Goal: Use online tool/utility: Utilize a website feature to perform a specific function

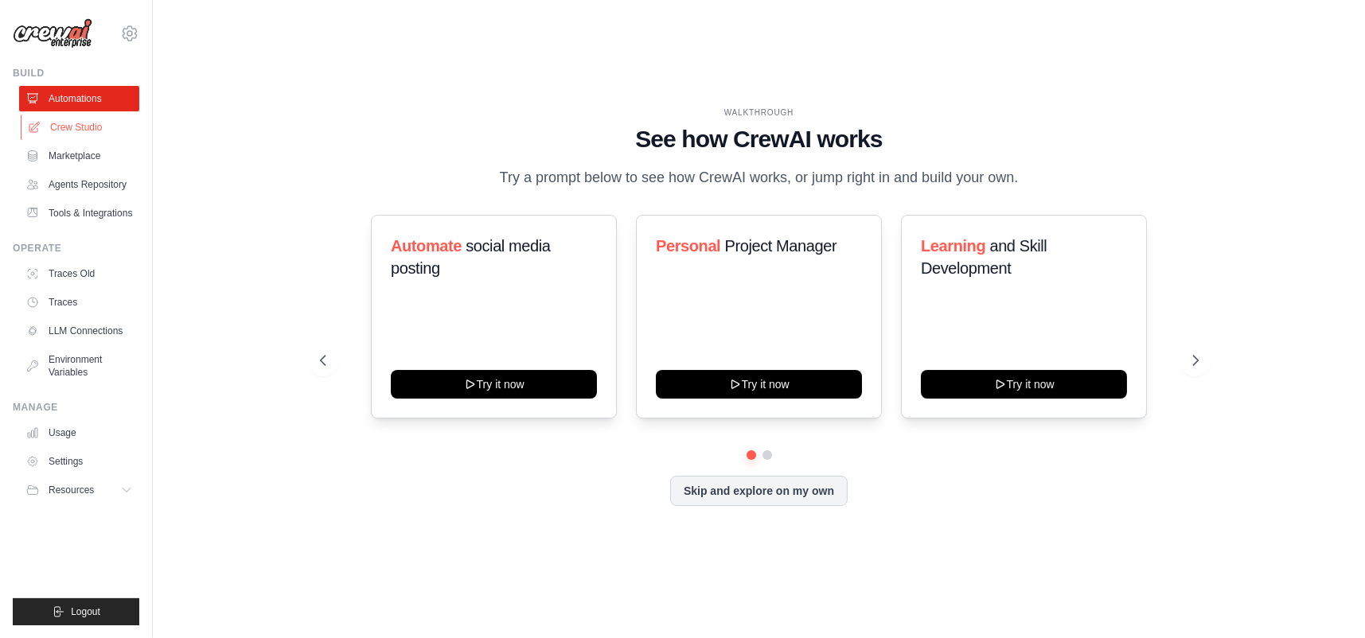
click at [93, 129] on link "Crew Studio" at bounding box center [81, 127] width 120 height 25
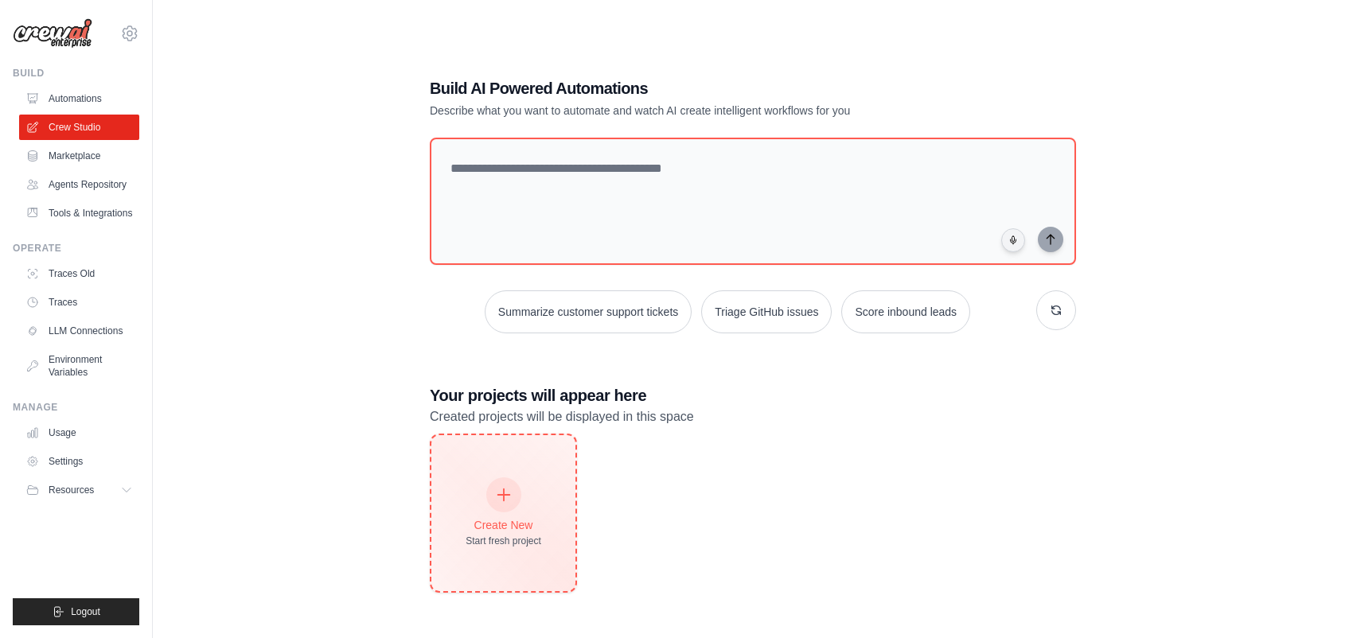
click at [530, 531] on div "Create New Start fresh project" at bounding box center [504, 513] width 76 height 68
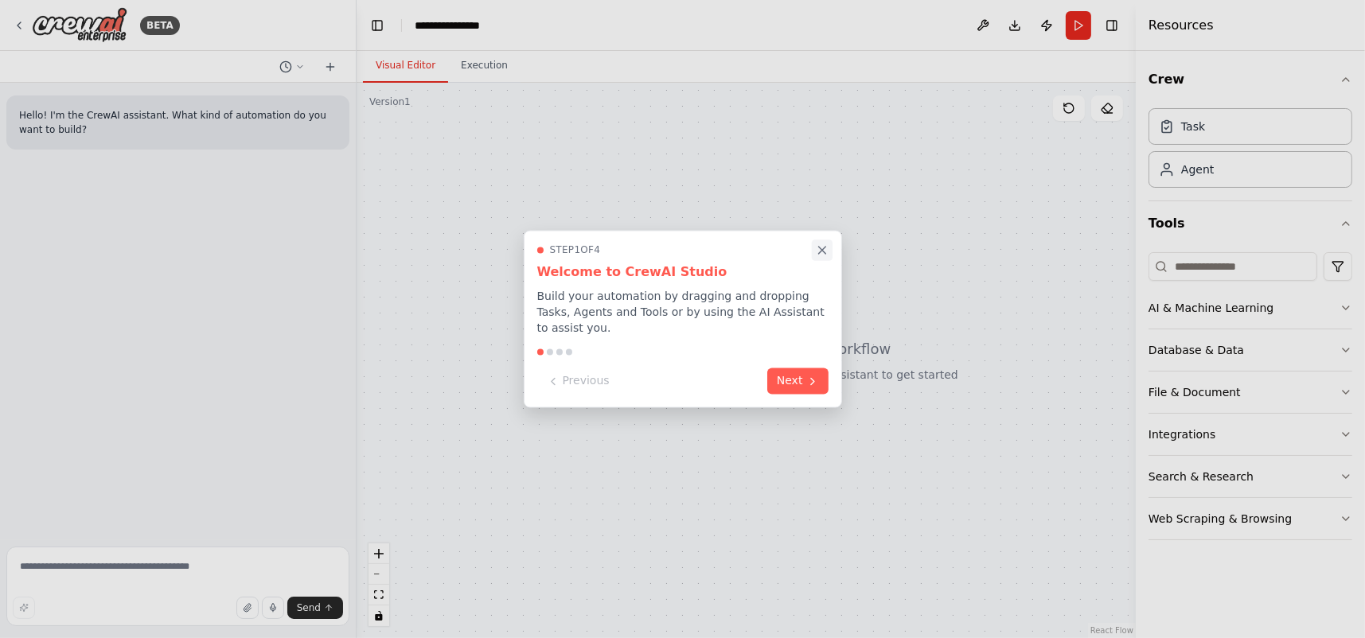
click at [829, 254] on button "Close walkthrough" at bounding box center [821, 250] width 21 height 21
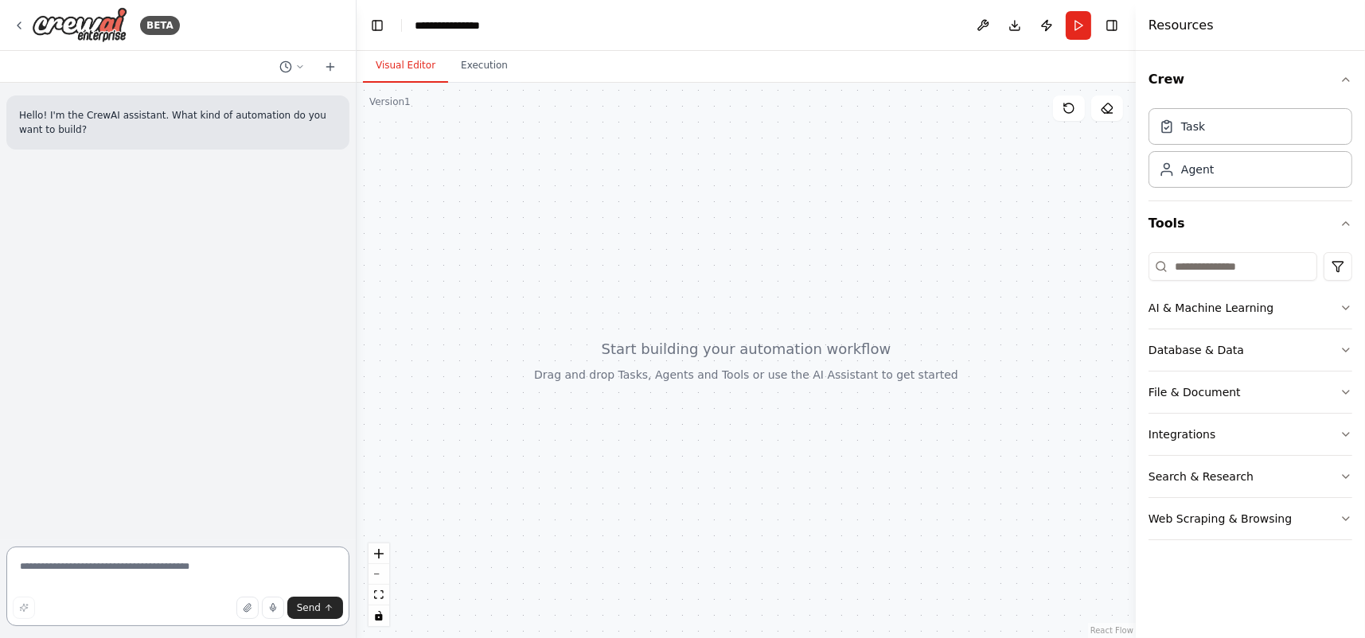
click at [135, 589] on textarea at bounding box center [177, 587] width 343 height 80
click at [708, 275] on div at bounding box center [746, 361] width 779 height 556
click at [298, 65] on icon at bounding box center [300, 66] width 5 height 2
click at [298, 65] on div at bounding box center [178, 319] width 357 height 638
click at [139, 565] on textarea at bounding box center [177, 587] width 343 height 80
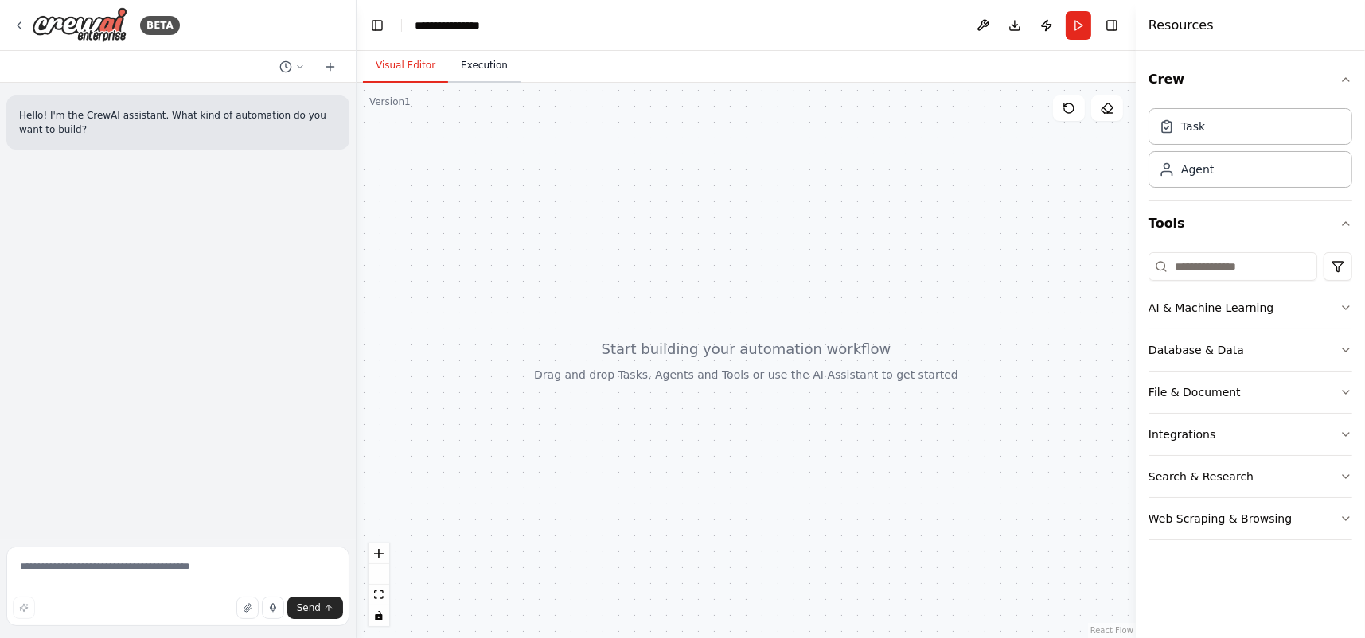
click at [475, 59] on button "Execution" at bounding box center [484, 65] width 72 height 33
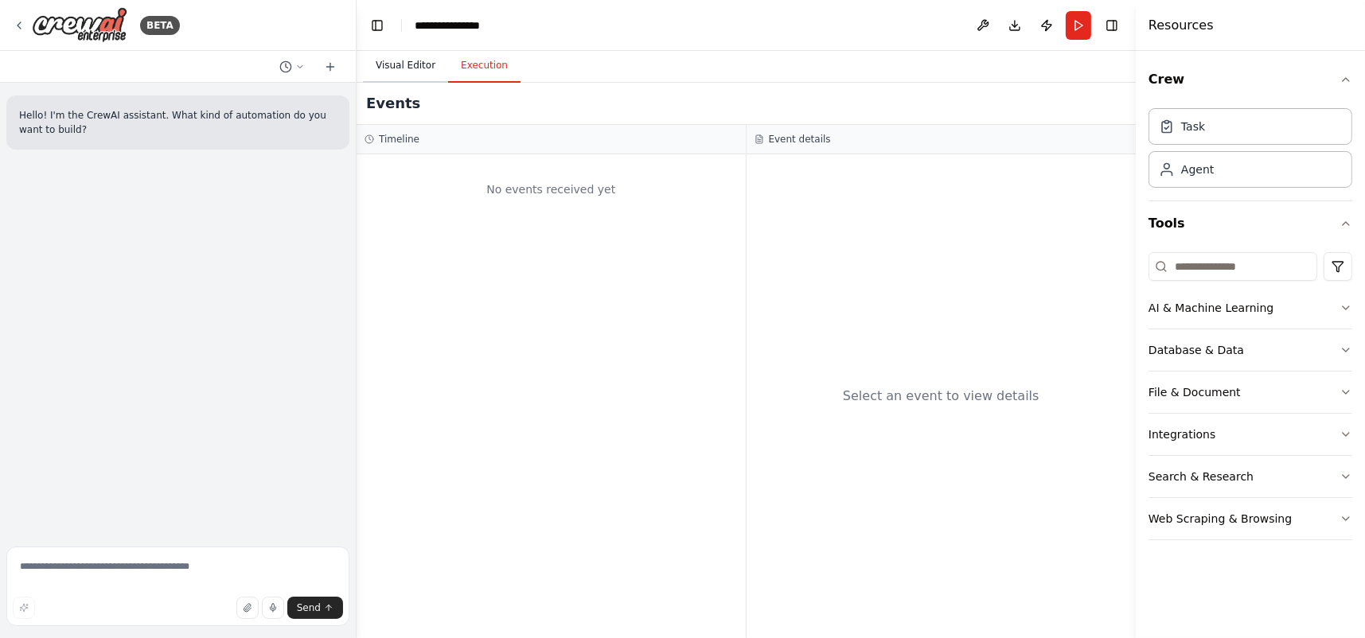
click at [404, 71] on button "Visual Editor" at bounding box center [405, 65] width 85 height 33
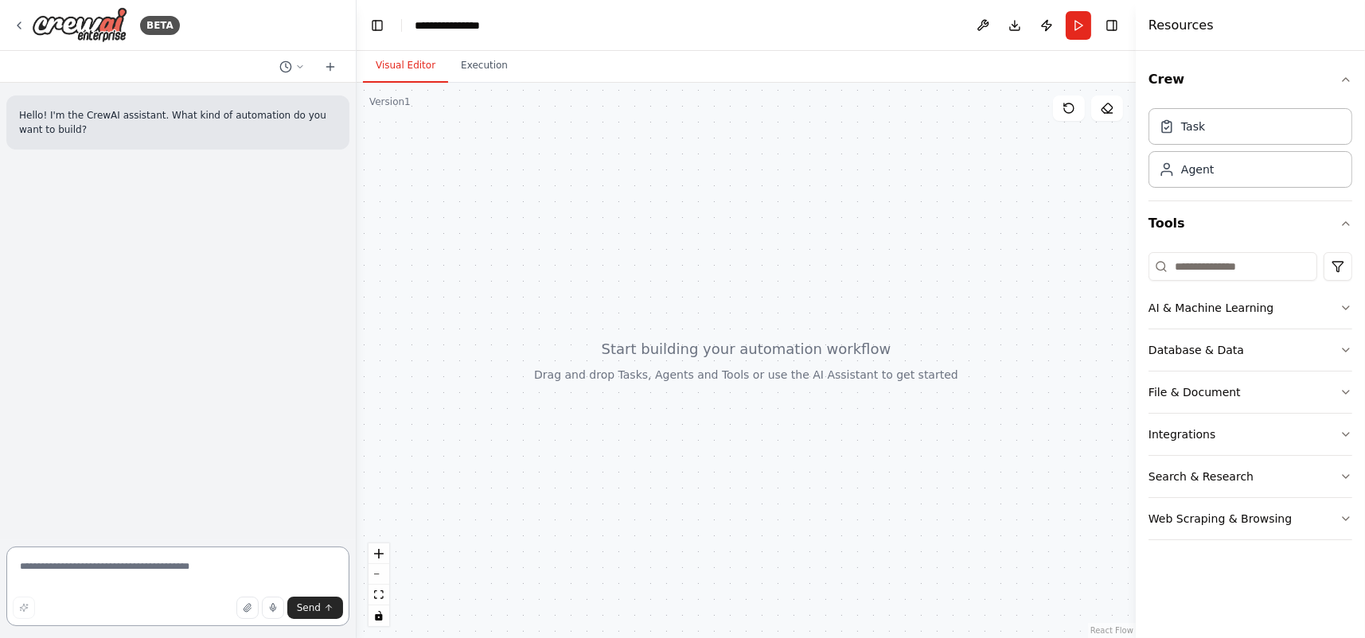
click at [106, 563] on textarea at bounding box center [177, 587] width 343 height 80
type textarea "**********"
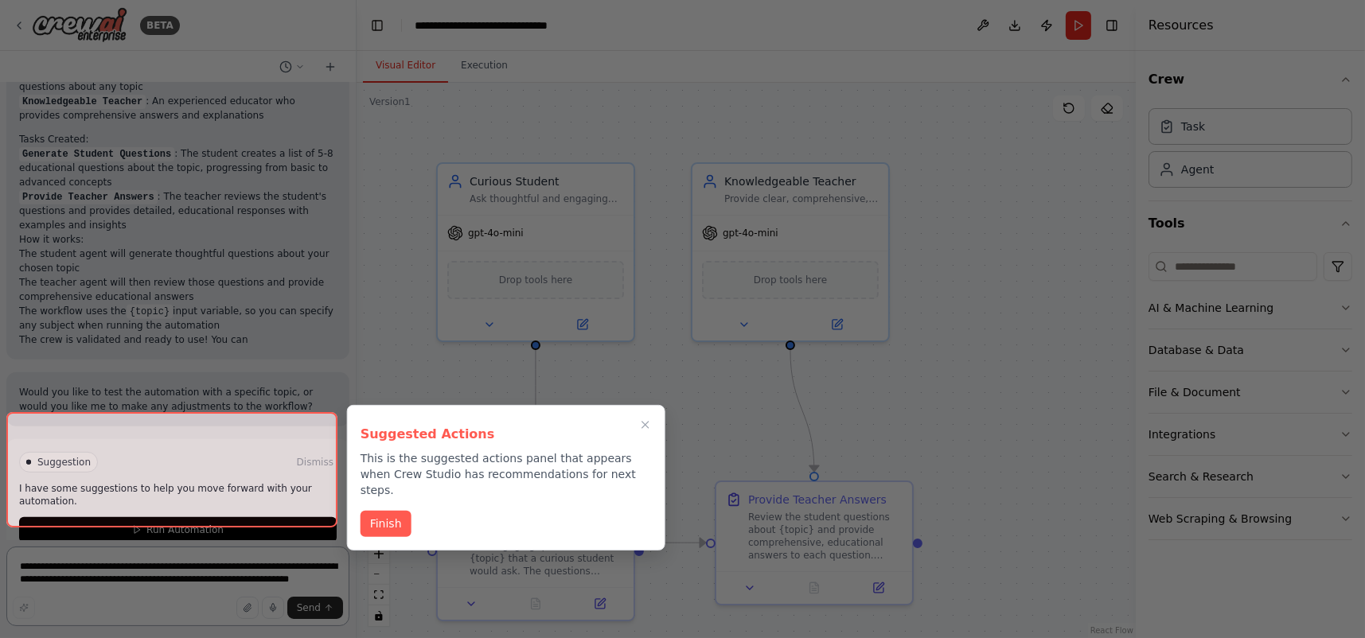
scroll to position [856, 0]
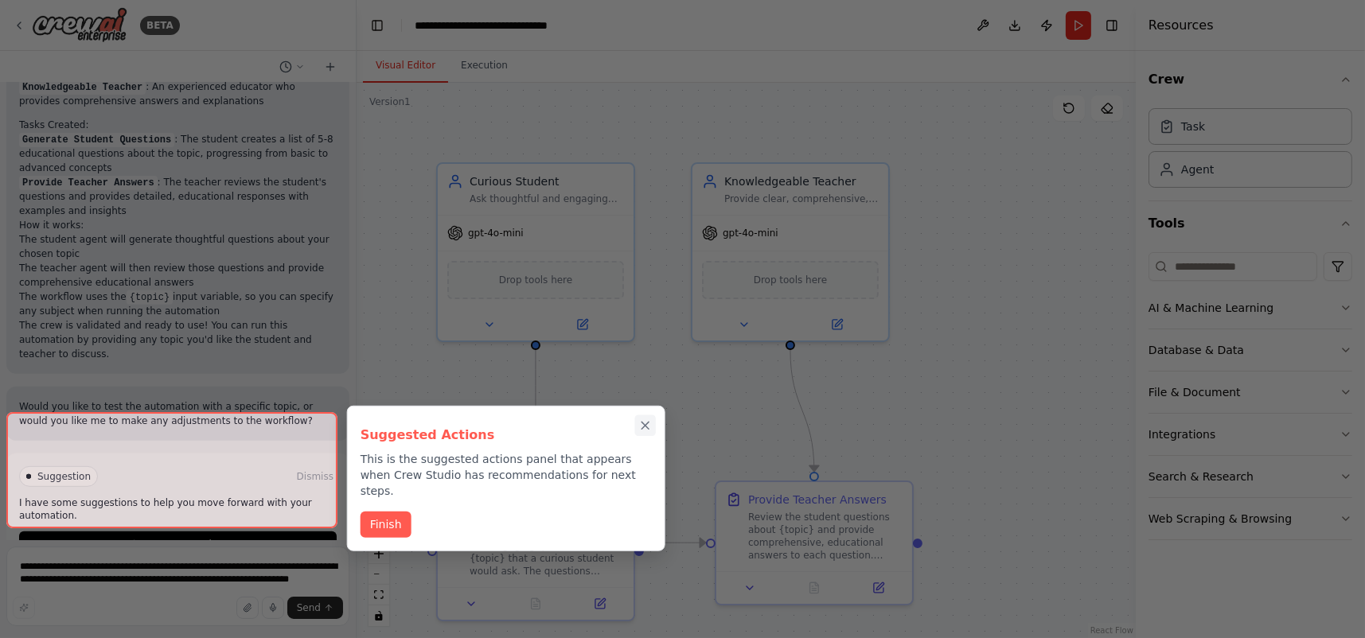
click at [645, 430] on icon "Close walkthrough" at bounding box center [645, 426] width 14 height 14
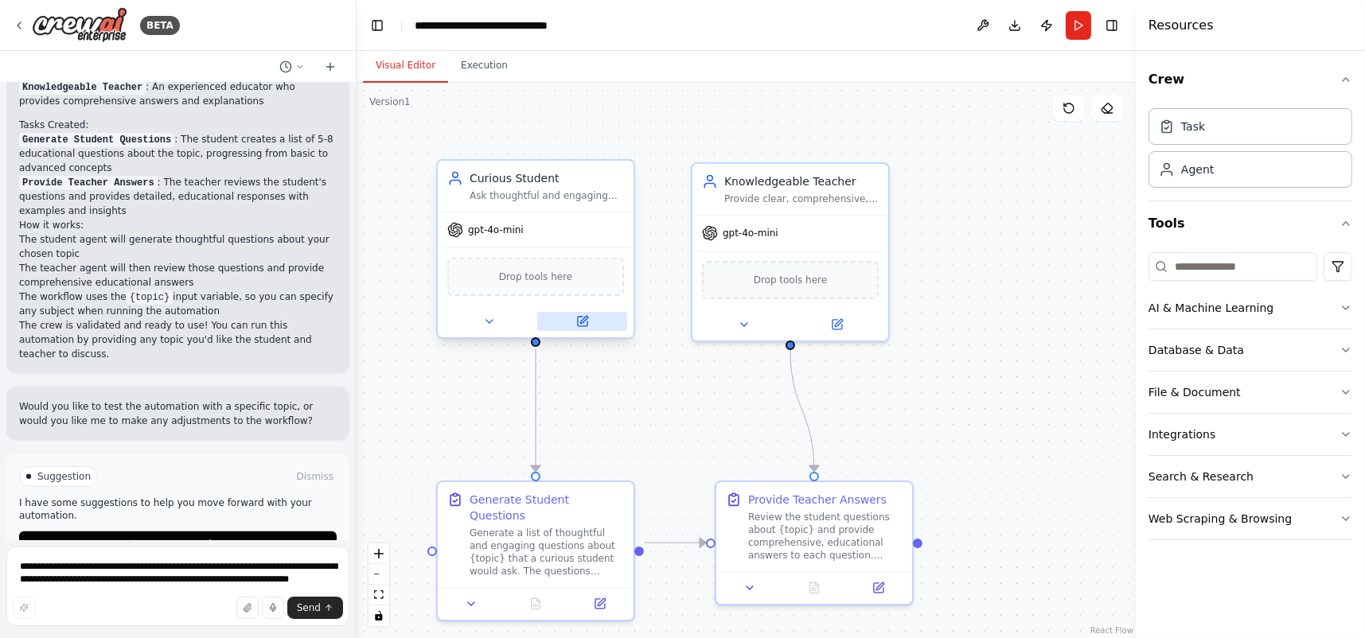
click at [584, 322] on icon at bounding box center [583, 322] width 10 height 10
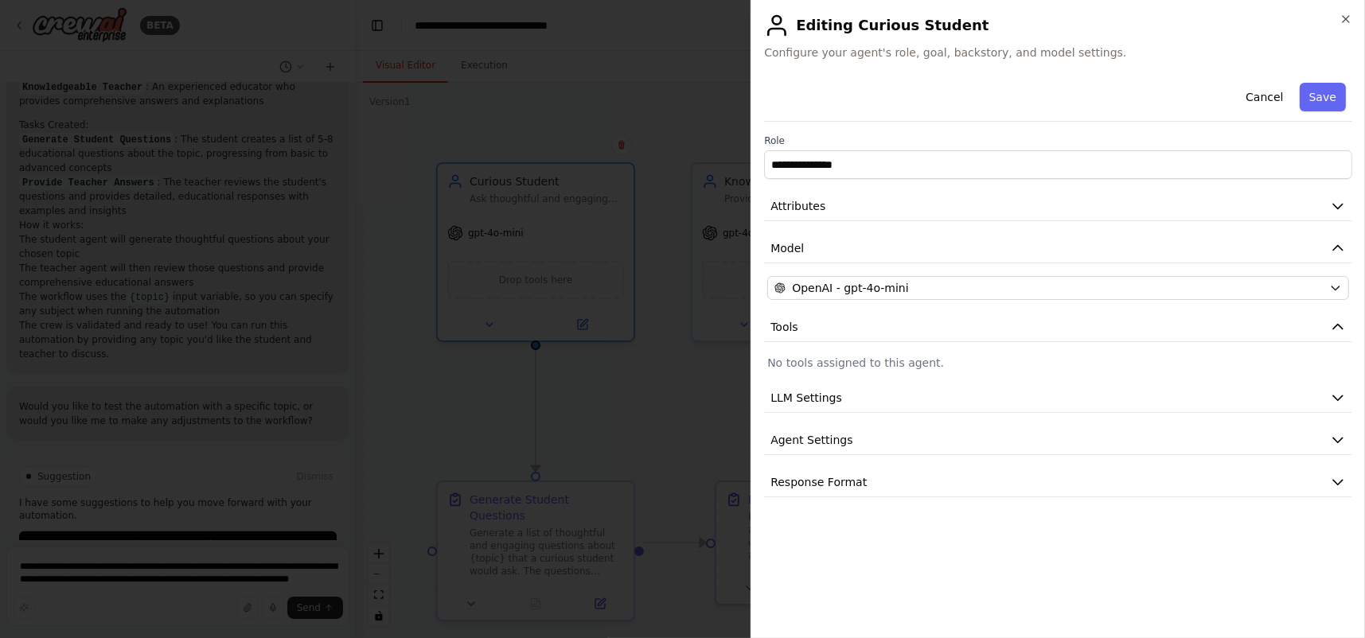
click at [1347, 10] on div "**********" at bounding box center [1058, 319] width 614 height 638
click at [1348, 17] on icon "button" at bounding box center [1346, 19] width 13 height 13
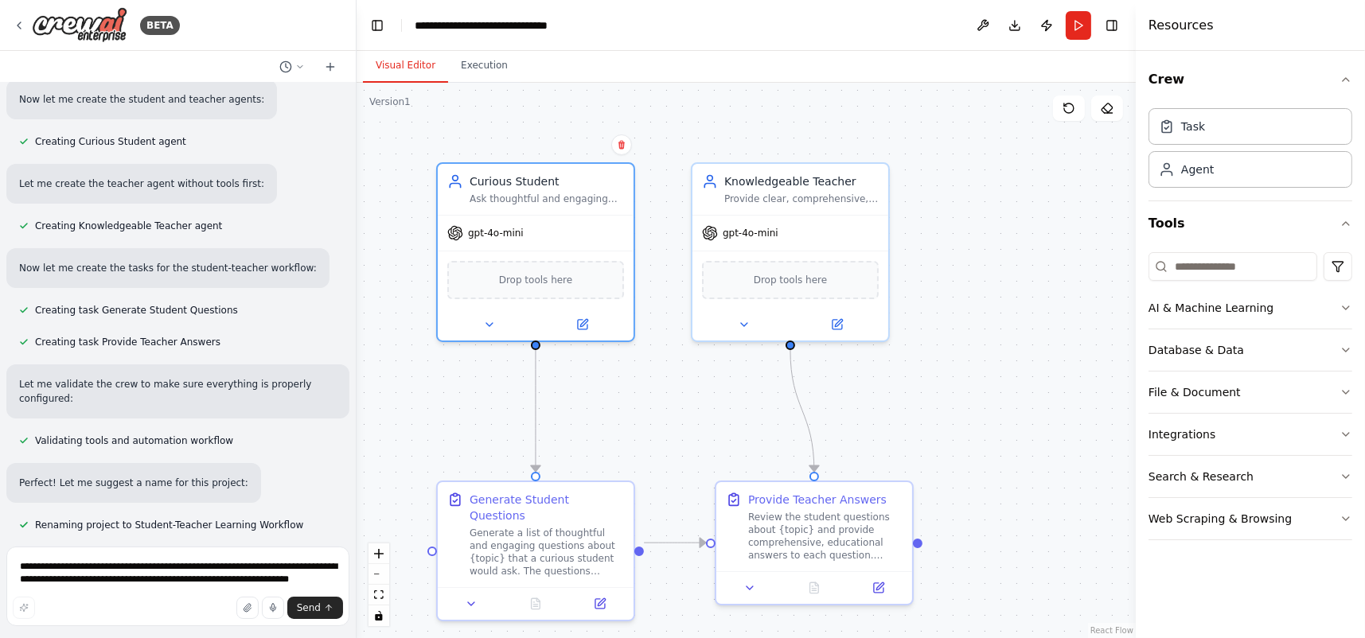
scroll to position [0, 0]
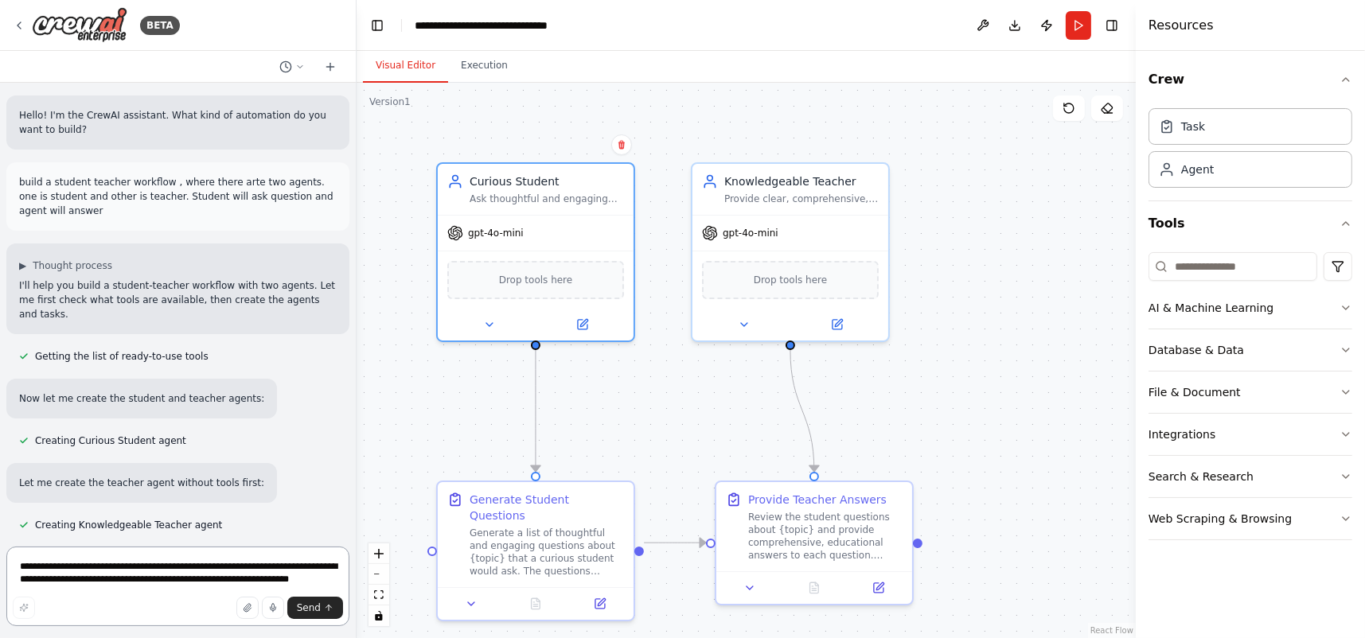
click at [176, 575] on textarea "**********" at bounding box center [177, 587] width 343 height 80
click at [159, 567] on textarea "**********" at bounding box center [177, 587] width 343 height 80
drag, startPoint x: 353, startPoint y: 201, endPoint x: 356, endPoint y: 66, distance: 135.3
click at [356, 66] on div "BETA Hello! I'm the CrewAI assistant. What kind of automation do you want to bu…" at bounding box center [682, 319] width 1365 height 638
drag, startPoint x: 25, startPoint y: 289, endPoint x: 296, endPoint y: 291, distance: 271.4
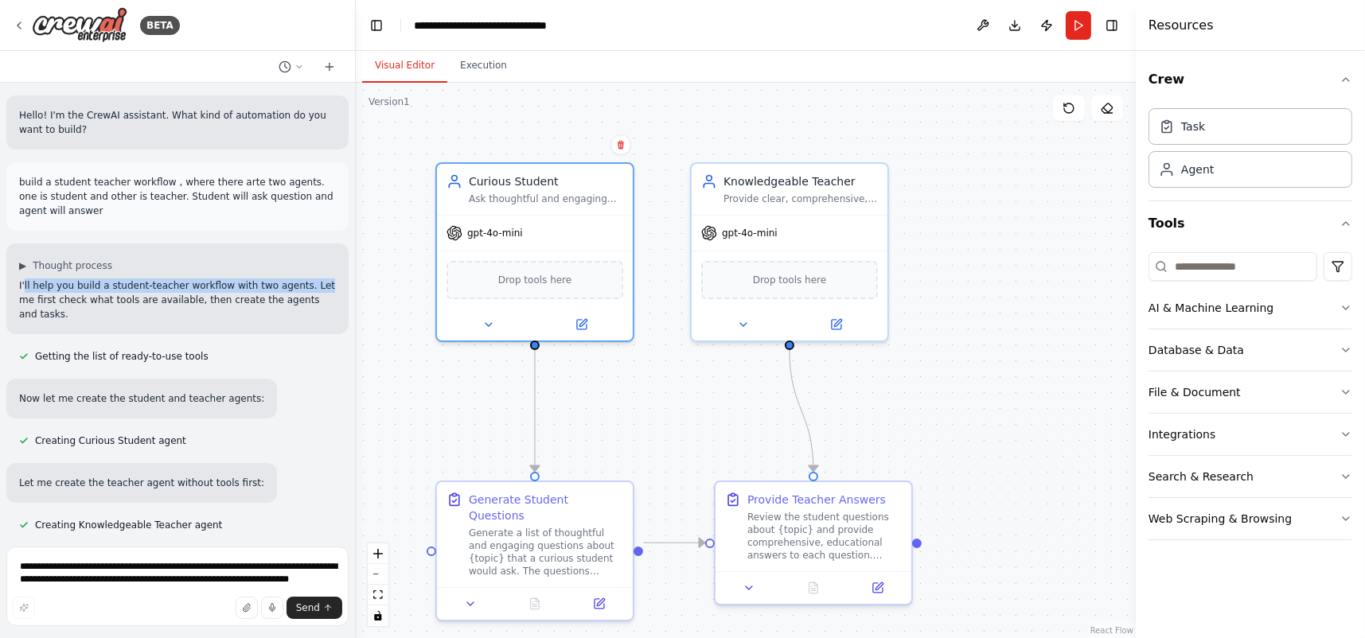
click at [296, 291] on p "I'll help you build a student-teacher workflow with two agents. Let me first ch…" at bounding box center [177, 300] width 317 height 43
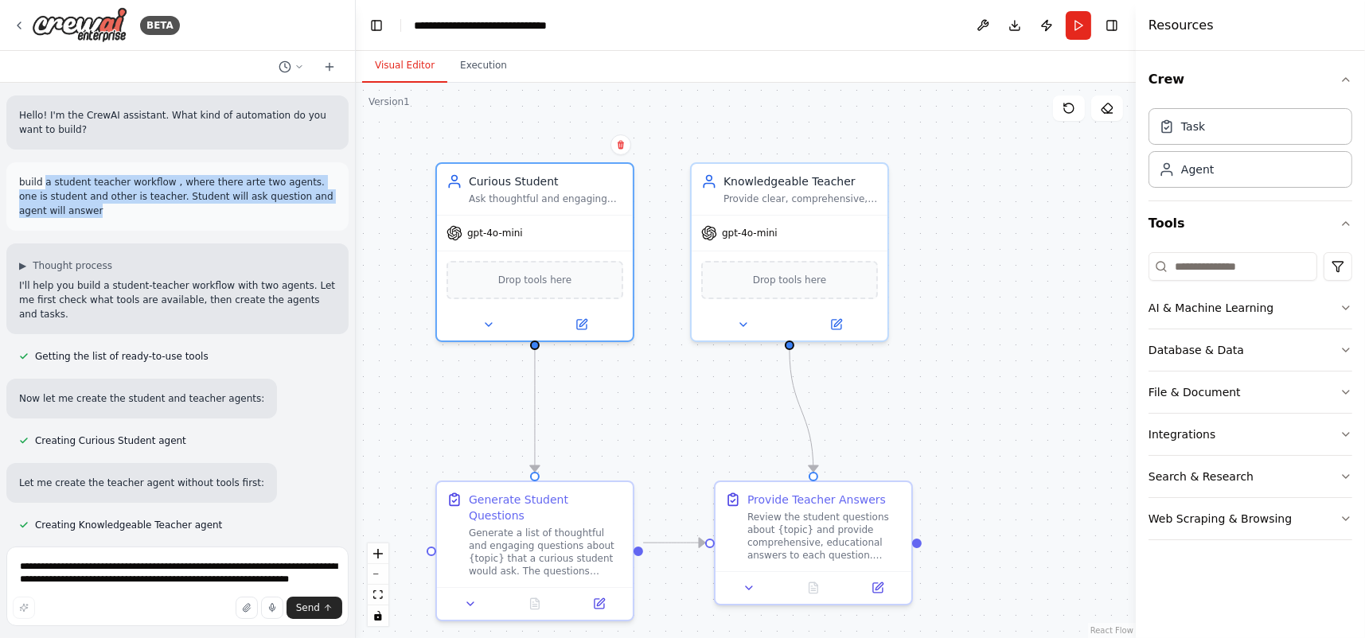
drag, startPoint x: 88, startPoint y: 209, endPoint x: 44, endPoint y: 175, distance: 55.6
click at [44, 175] on p "build a student teacher workflow , where there arte two agents. one is student …" at bounding box center [177, 196] width 317 height 43
click at [557, 201] on div "Ask thoughtful and engaging questions about {topic} to learn and understand the…" at bounding box center [546, 195] width 154 height 13
click at [829, 213] on div "gpt-4o-mini" at bounding box center [790, 230] width 196 height 35
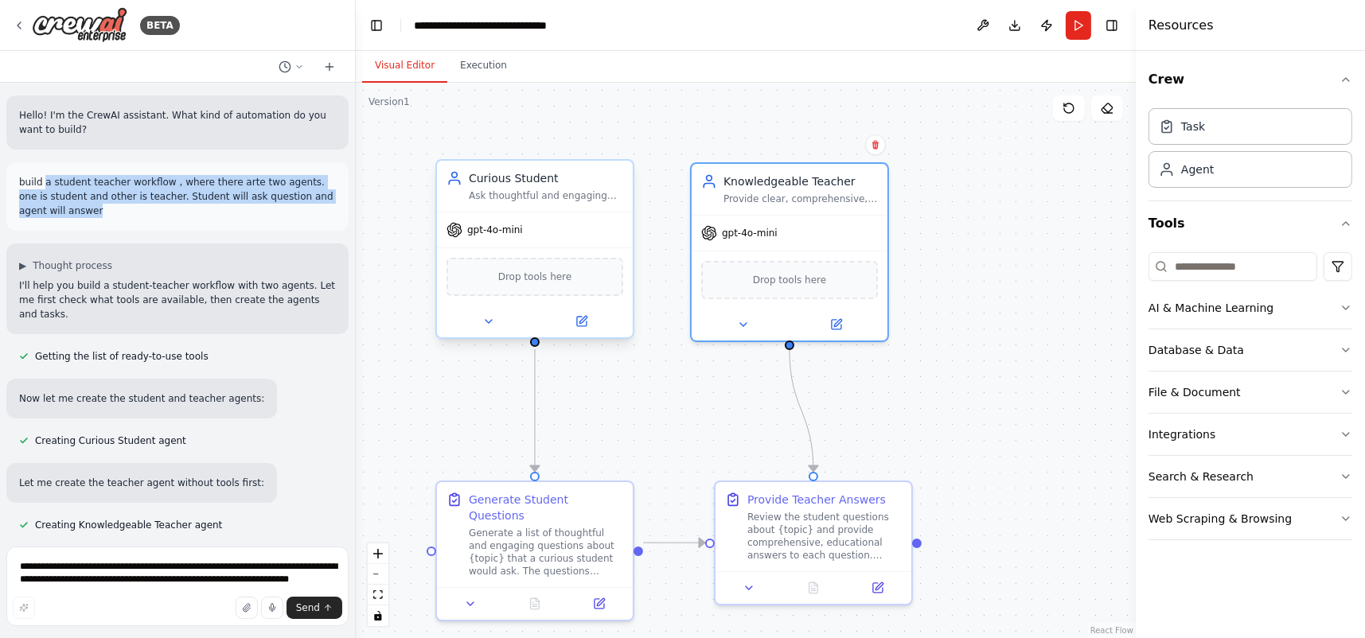
click at [517, 182] on div "Curious Student" at bounding box center [546, 178] width 154 height 16
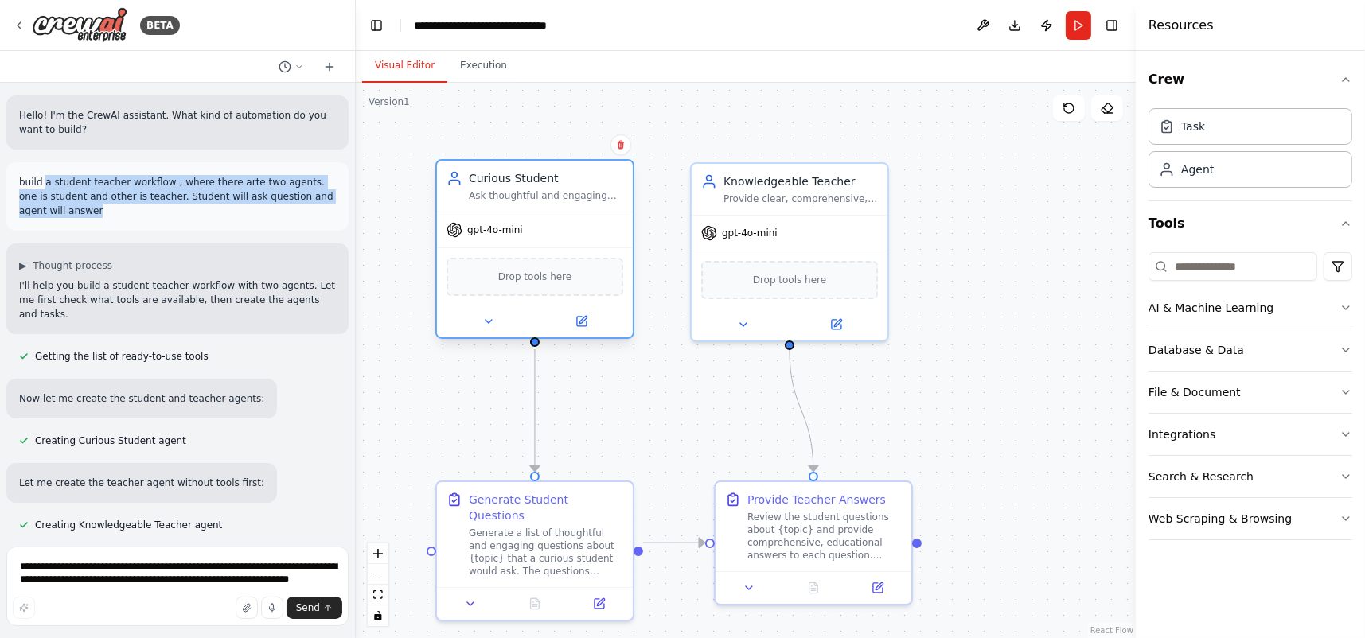
click at [517, 182] on div "Curious Student" at bounding box center [546, 178] width 154 height 16
click at [794, 189] on div "Provide clear, comprehensive, and educational answers to student questions abou…" at bounding box center [800, 195] width 154 height 13
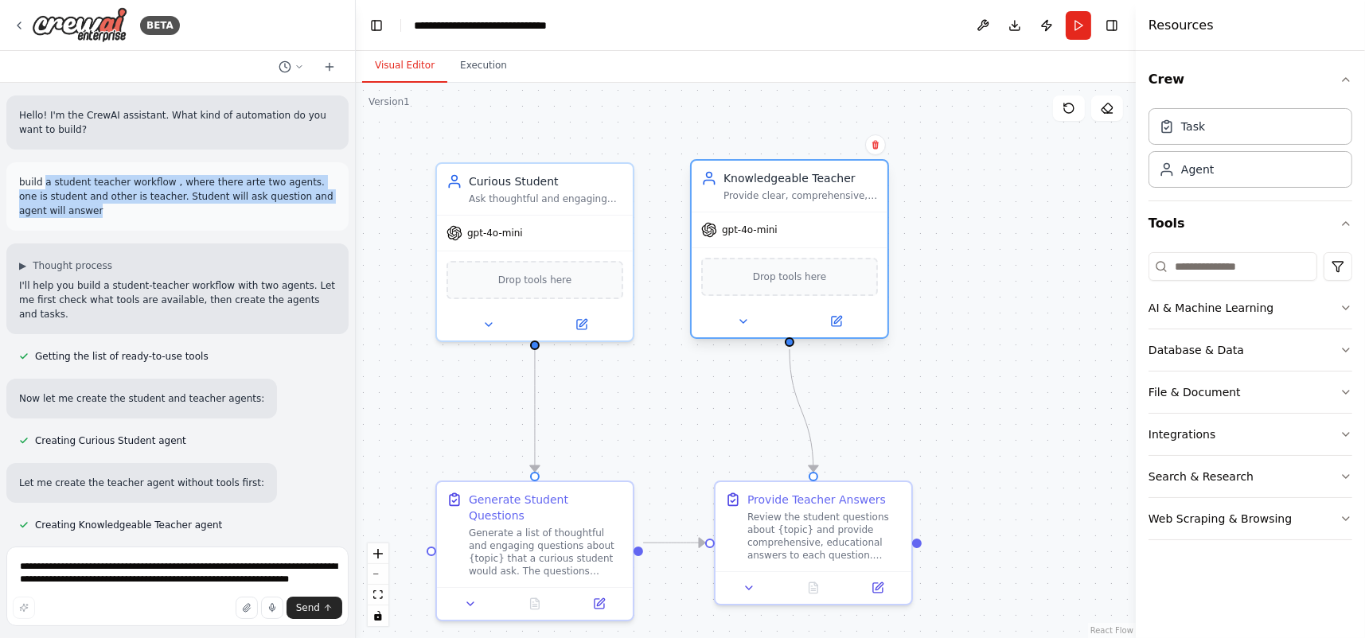
click at [794, 189] on div "Provide clear, comprehensive, and educational answers to student questions abou…" at bounding box center [800, 195] width 154 height 13
click at [583, 318] on icon at bounding box center [582, 319] width 7 height 7
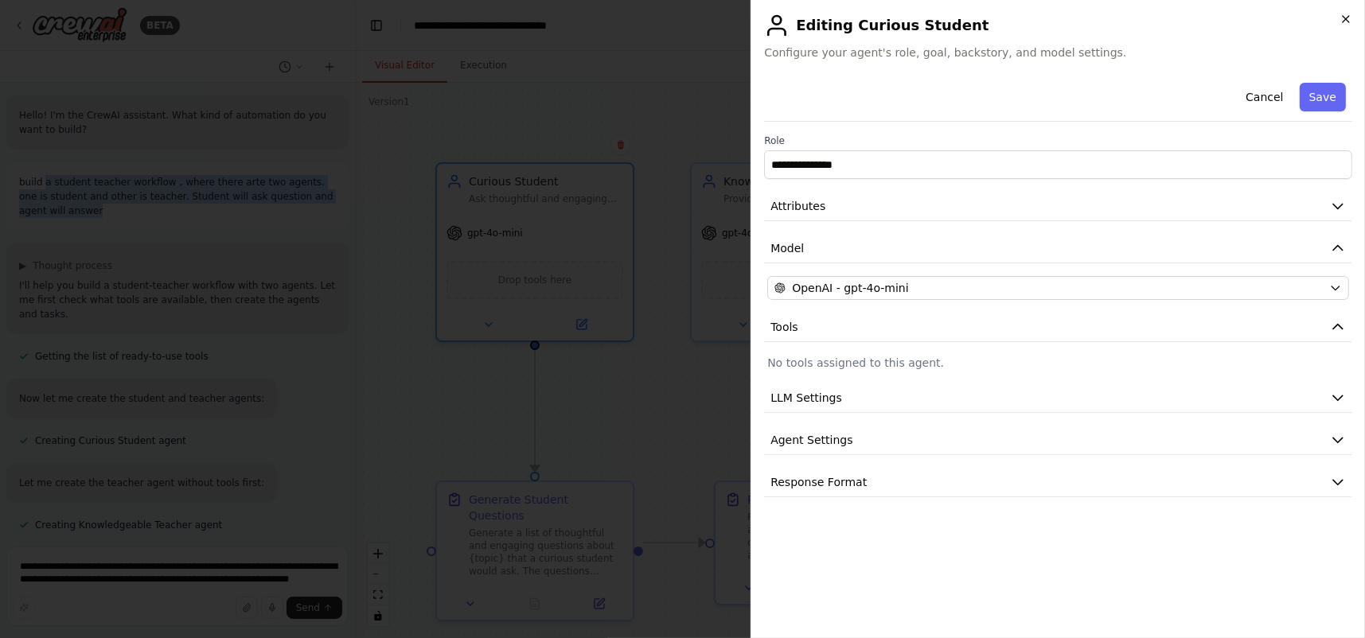
click at [1344, 20] on icon "button" at bounding box center [1346, 19] width 6 height 6
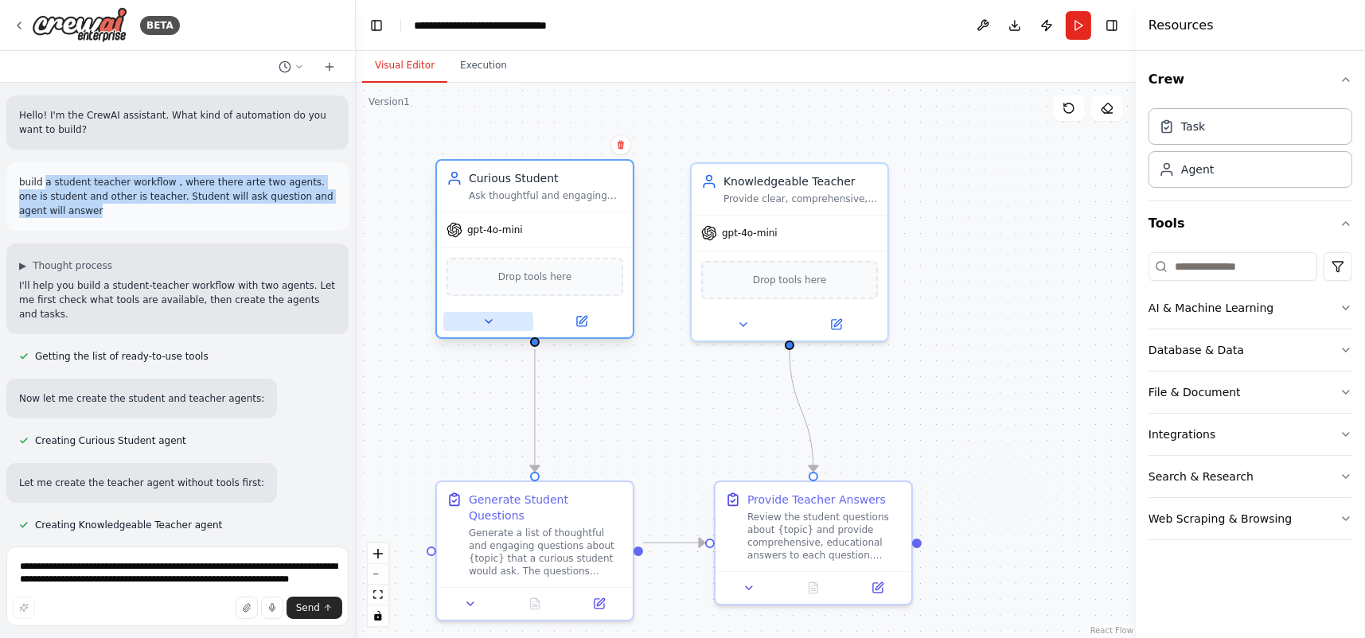
click at [490, 322] on icon at bounding box center [488, 321] width 13 height 13
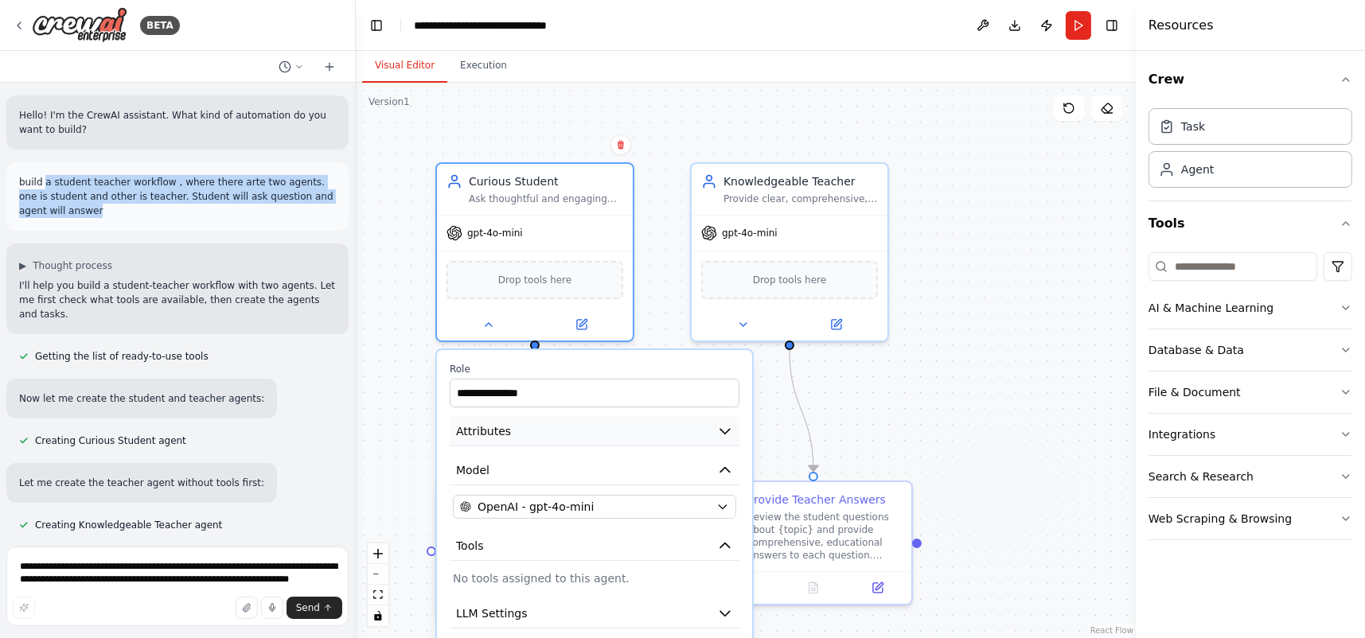
click at [537, 417] on button "Attributes" at bounding box center [595, 431] width 290 height 29
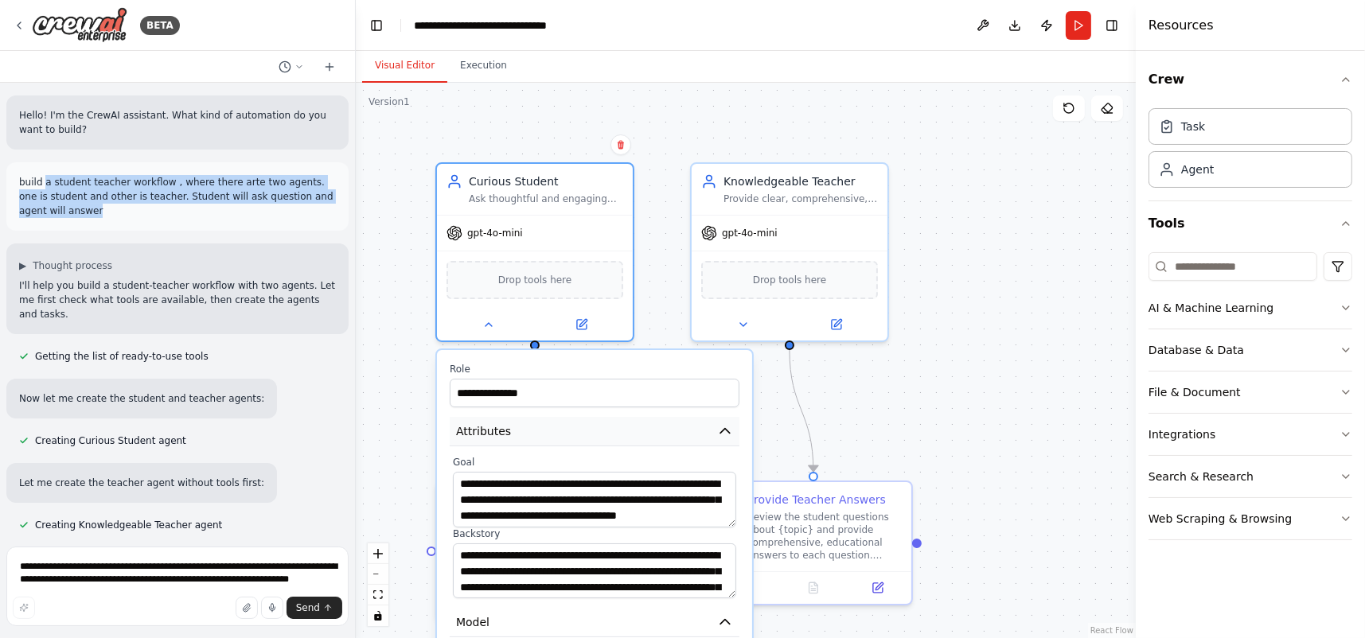
click at [537, 417] on button "Attributes" at bounding box center [595, 431] width 290 height 29
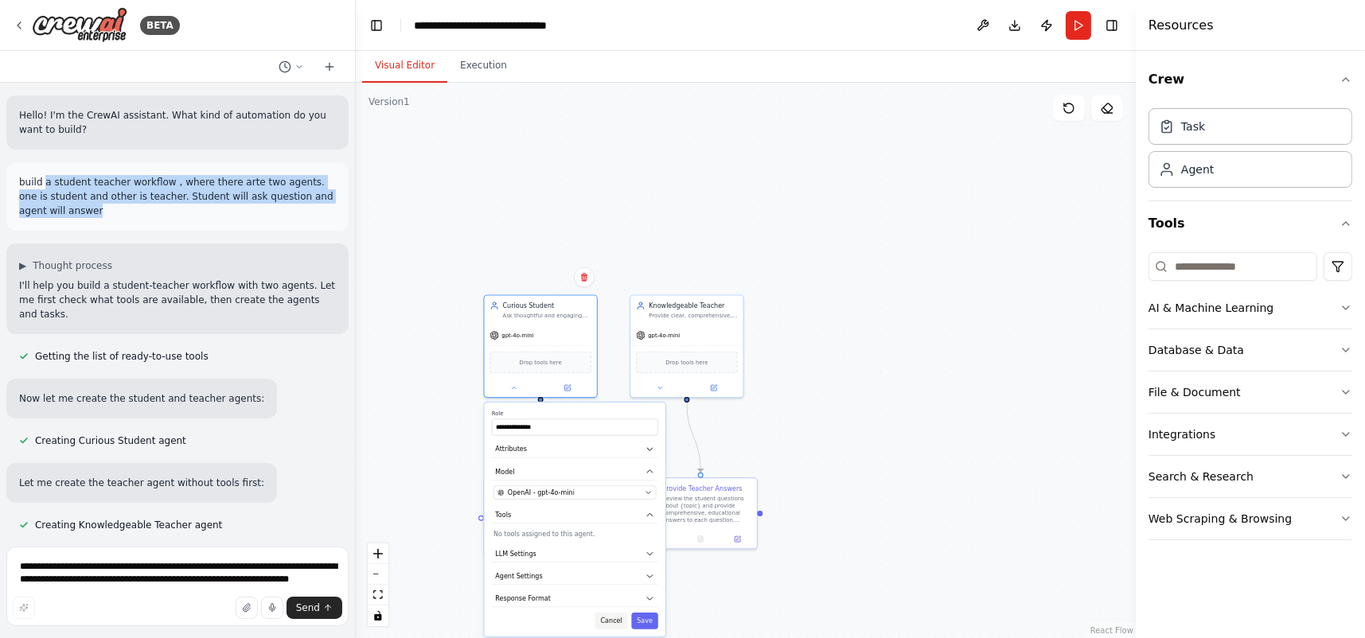
click at [617, 619] on button "Cancel" at bounding box center [611, 621] width 33 height 17
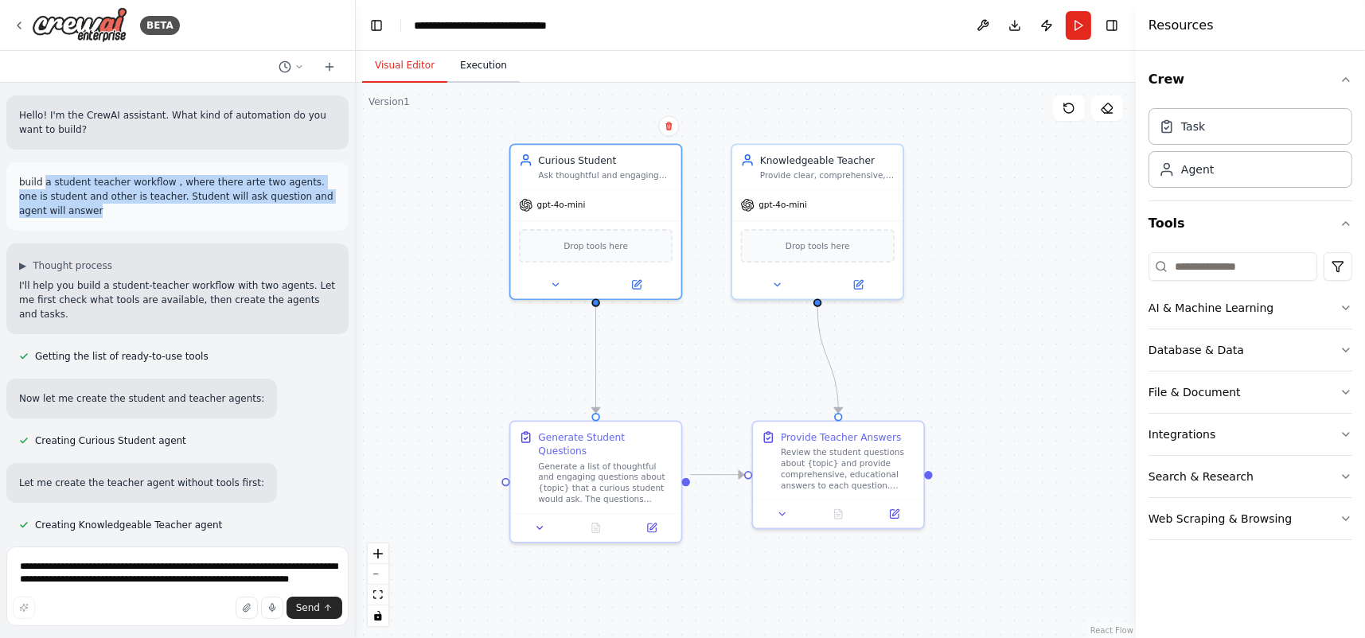
click at [473, 68] on button "Execution" at bounding box center [483, 65] width 72 height 33
click at [397, 71] on button "Visual Editor" at bounding box center [404, 65] width 85 height 33
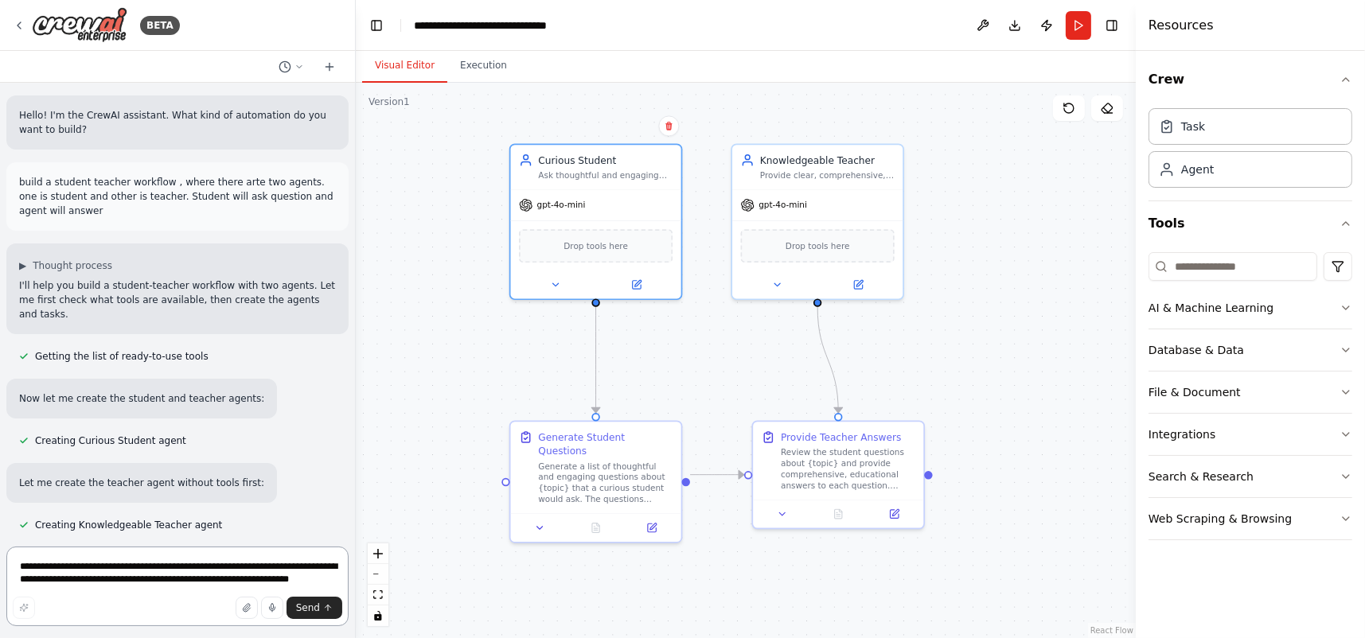
click at [124, 571] on textarea "**********" at bounding box center [177, 587] width 342 height 80
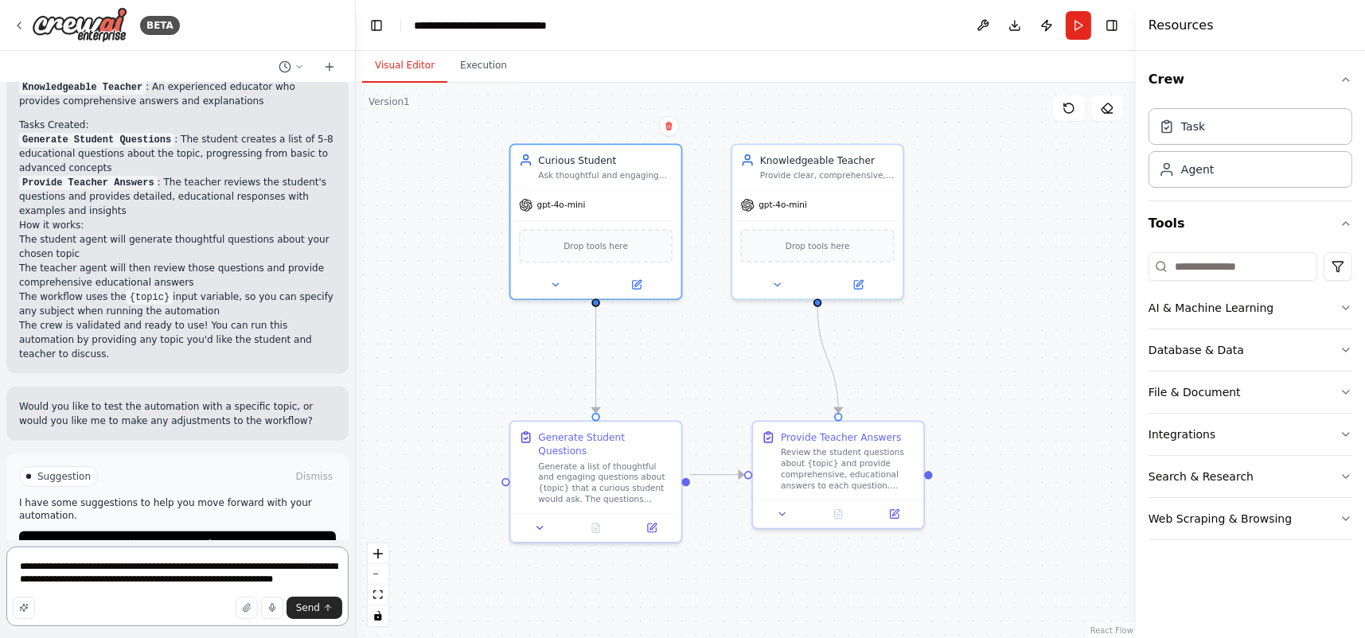
type textarea "**********"
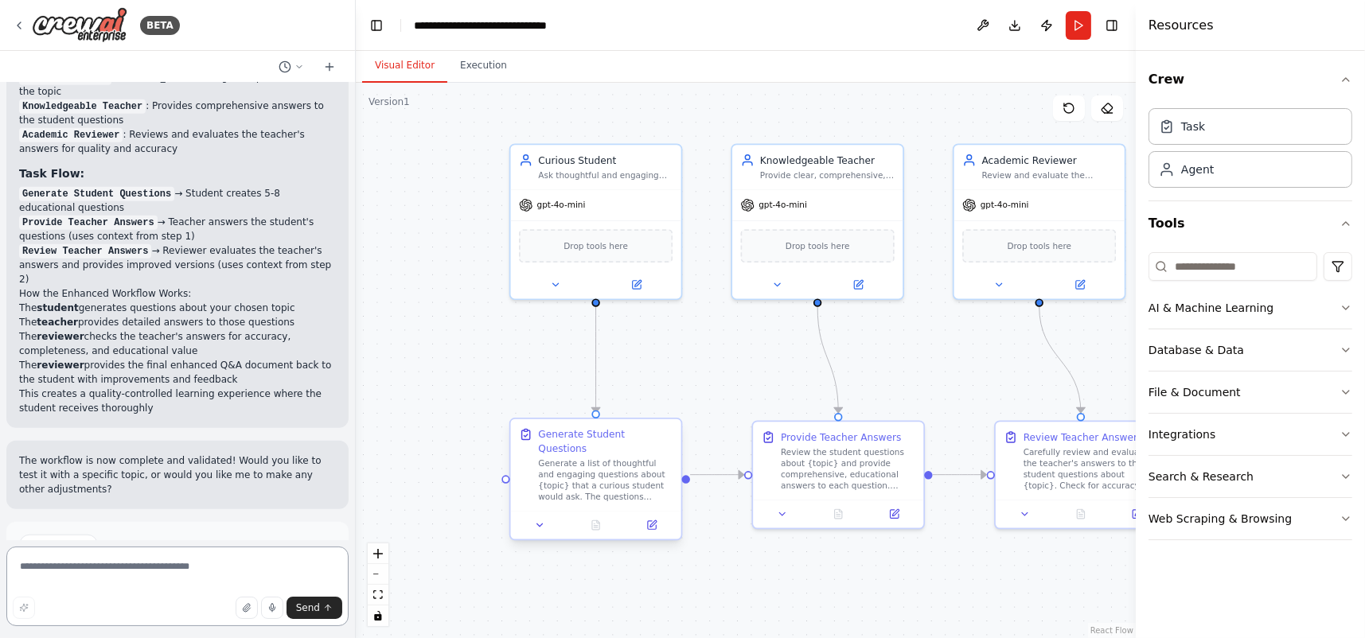
scroll to position [1784, 0]
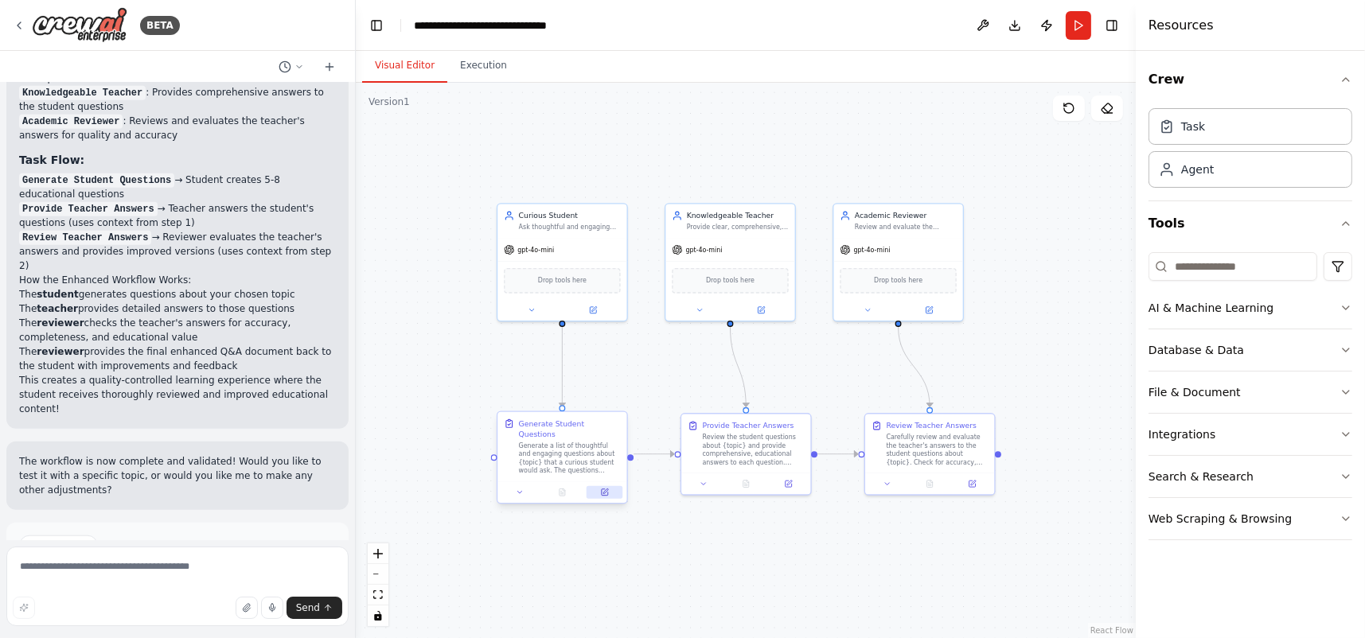
click at [605, 488] on icon at bounding box center [604, 492] width 9 height 9
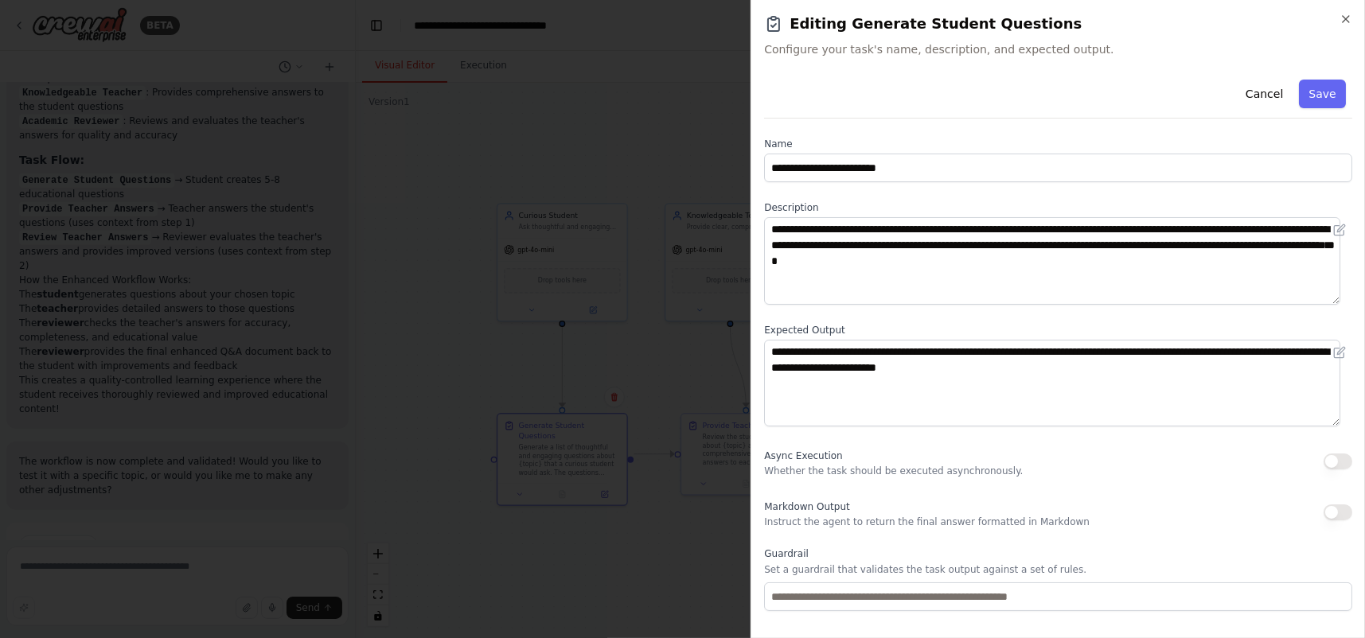
scroll to position [80, 0]
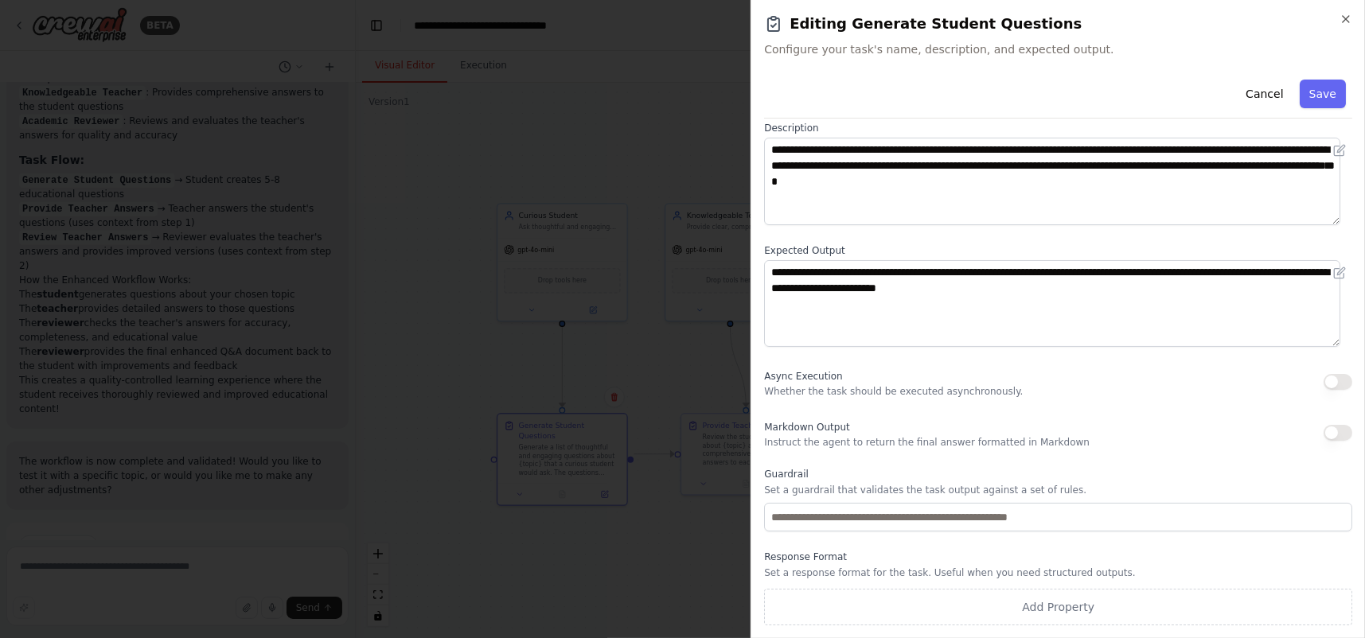
click at [1338, 18] on h2 "Editing Generate Student Questions" at bounding box center [1058, 24] width 588 height 22
click at [1342, 15] on icon "button" at bounding box center [1346, 19] width 13 height 13
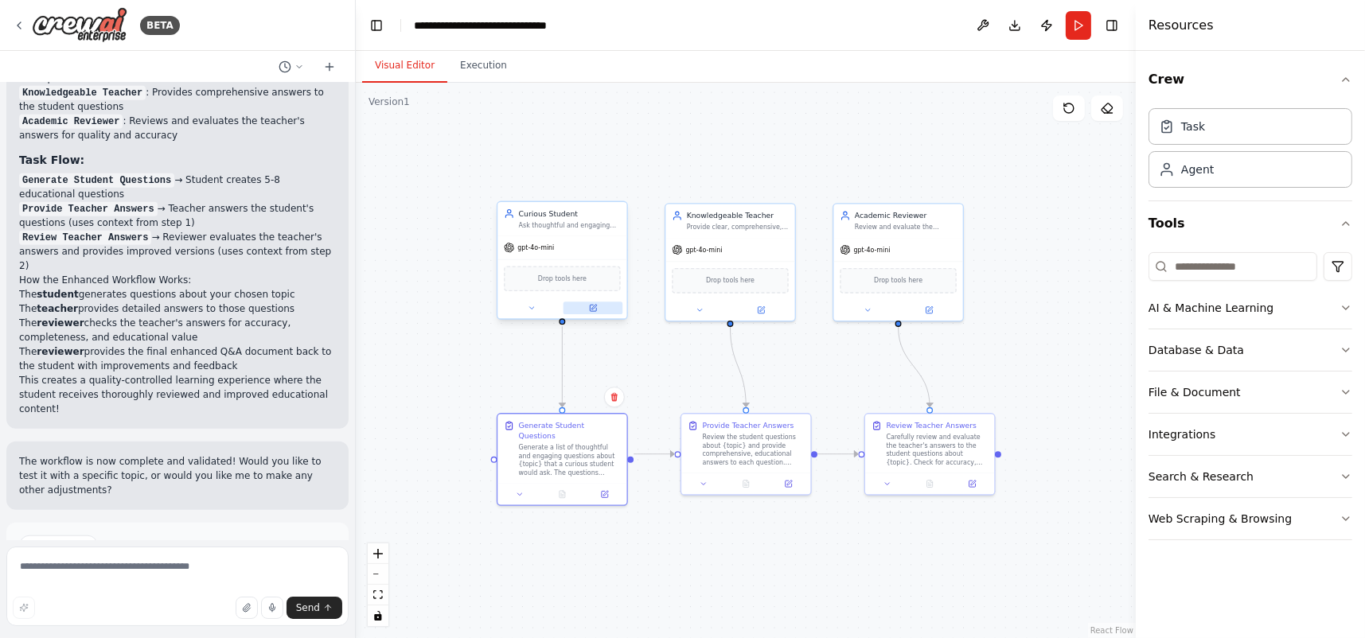
click at [597, 308] on icon at bounding box center [593, 308] width 9 height 9
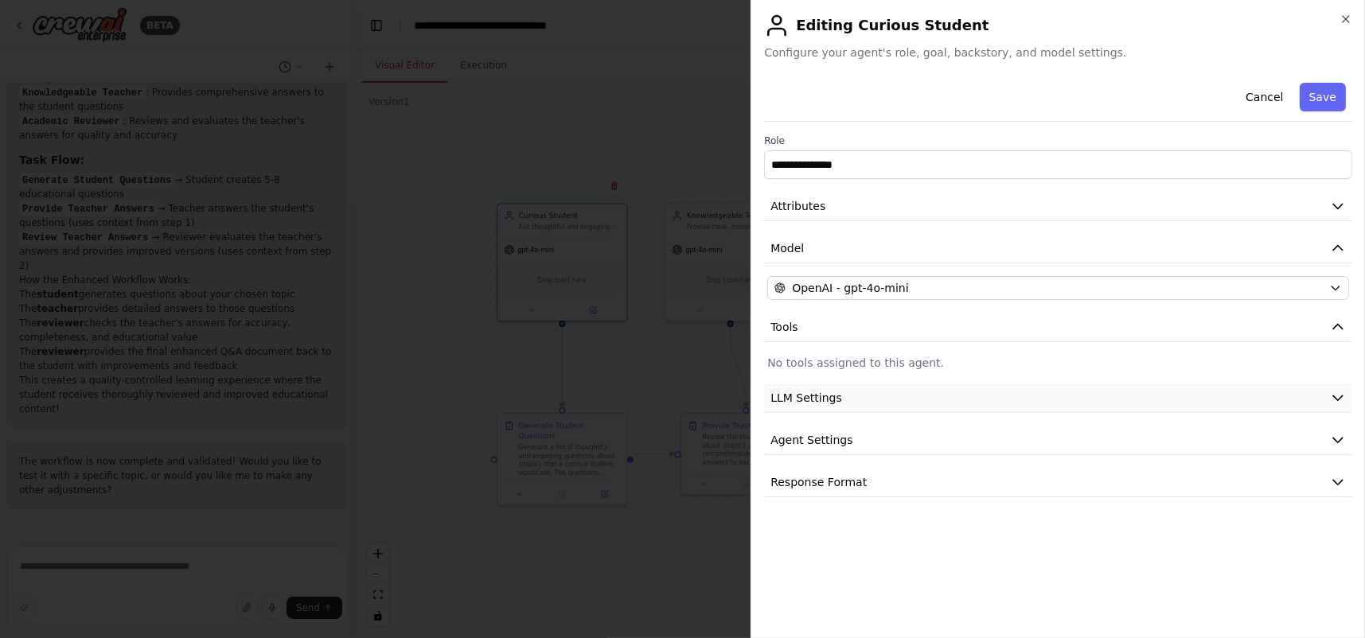
click at [880, 406] on button "LLM Settings" at bounding box center [1058, 398] width 588 height 29
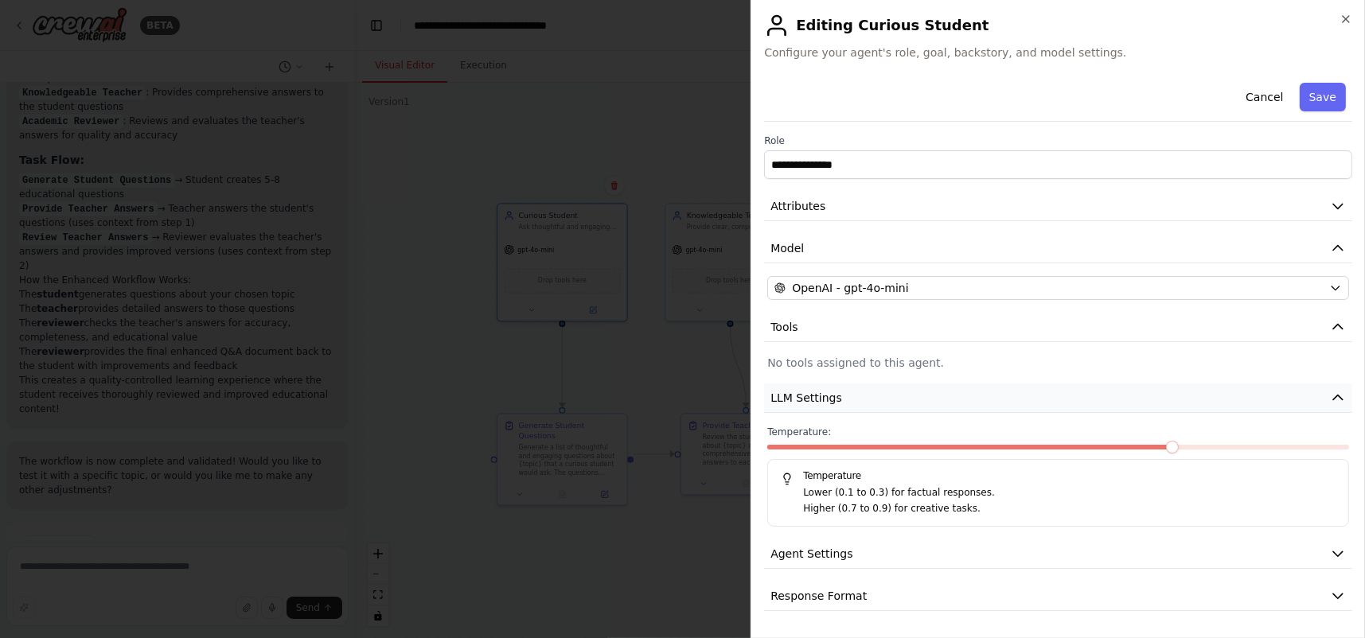
click at [880, 406] on button "LLM Settings" at bounding box center [1058, 398] width 588 height 29
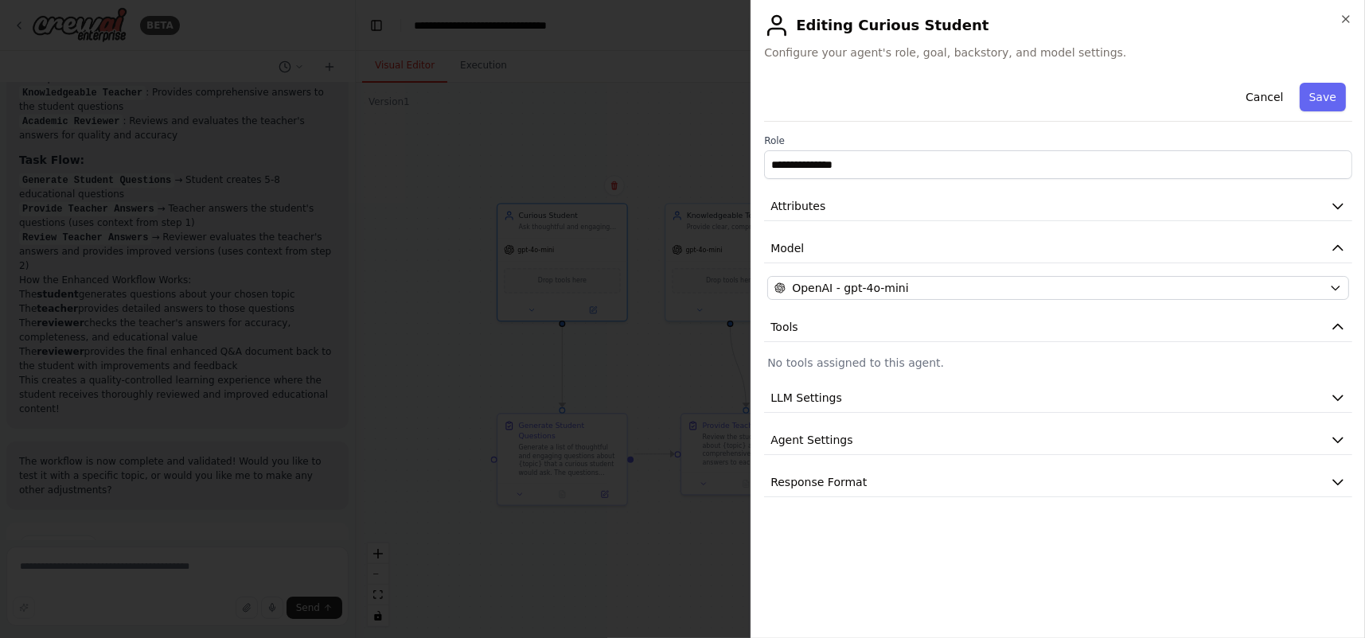
click at [1358, 19] on div "**********" at bounding box center [1058, 319] width 614 height 638
click at [1343, 15] on icon "button" at bounding box center [1346, 19] width 13 height 13
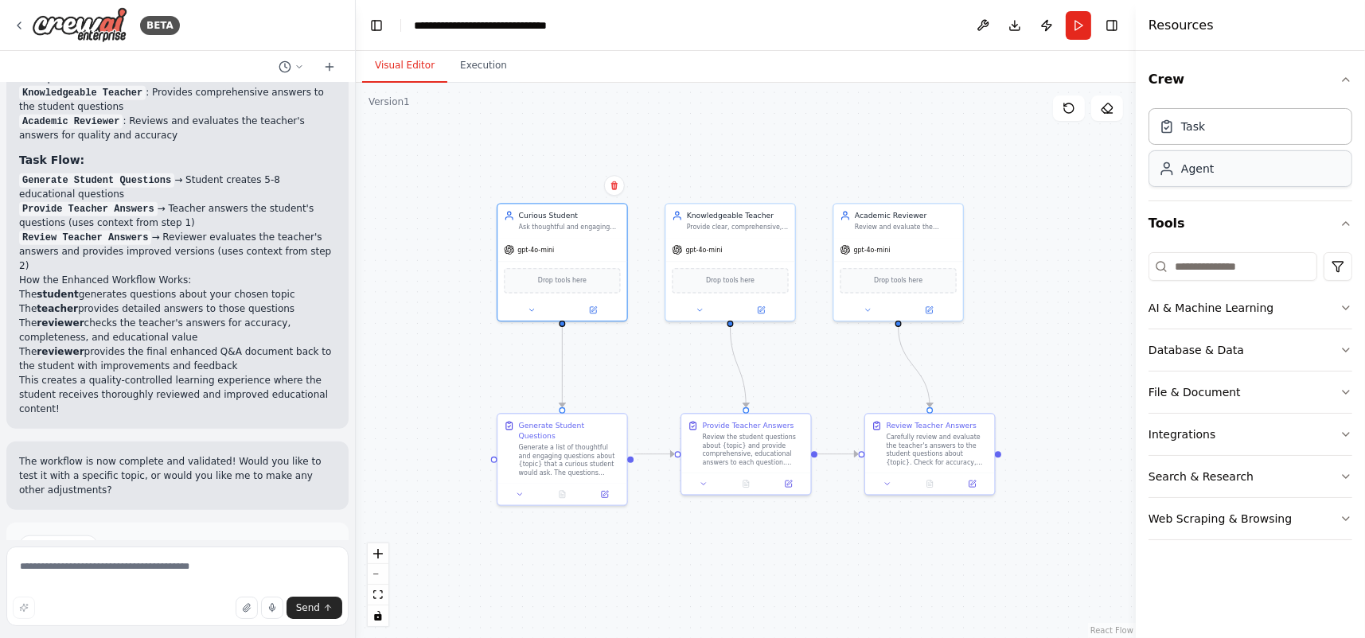
click at [1253, 181] on div "Agent" at bounding box center [1250, 168] width 204 height 37
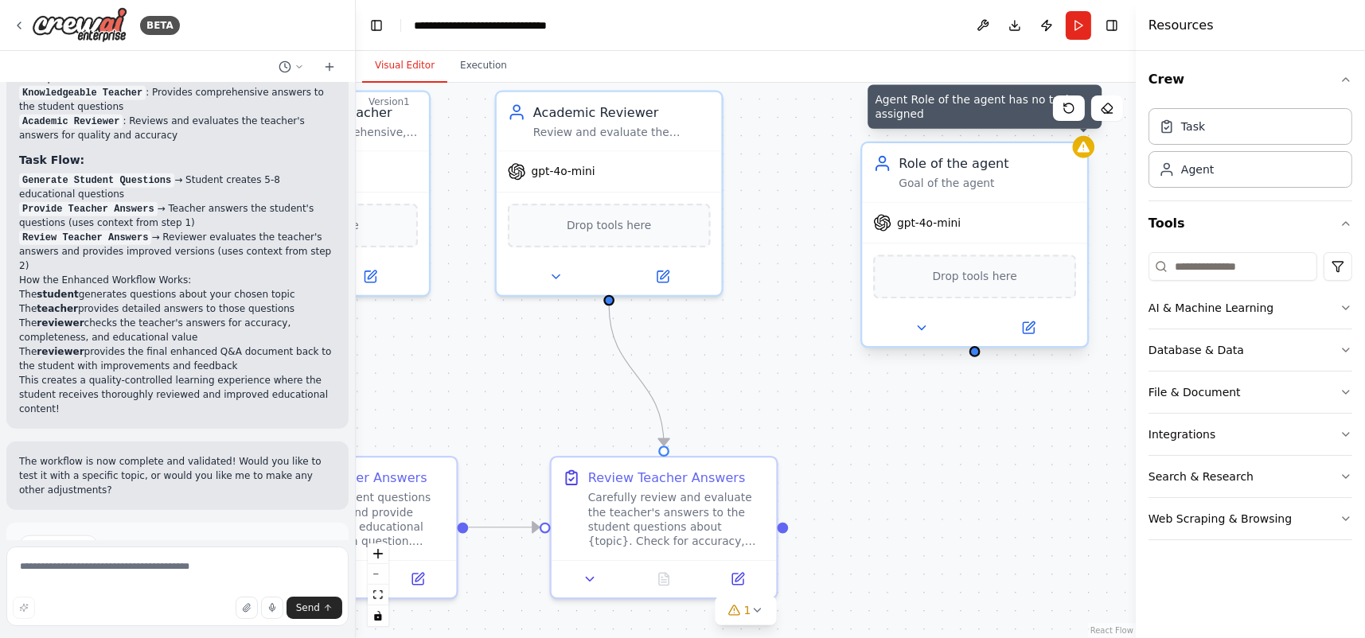
click at [1086, 155] on div at bounding box center [1084, 147] width 22 height 22
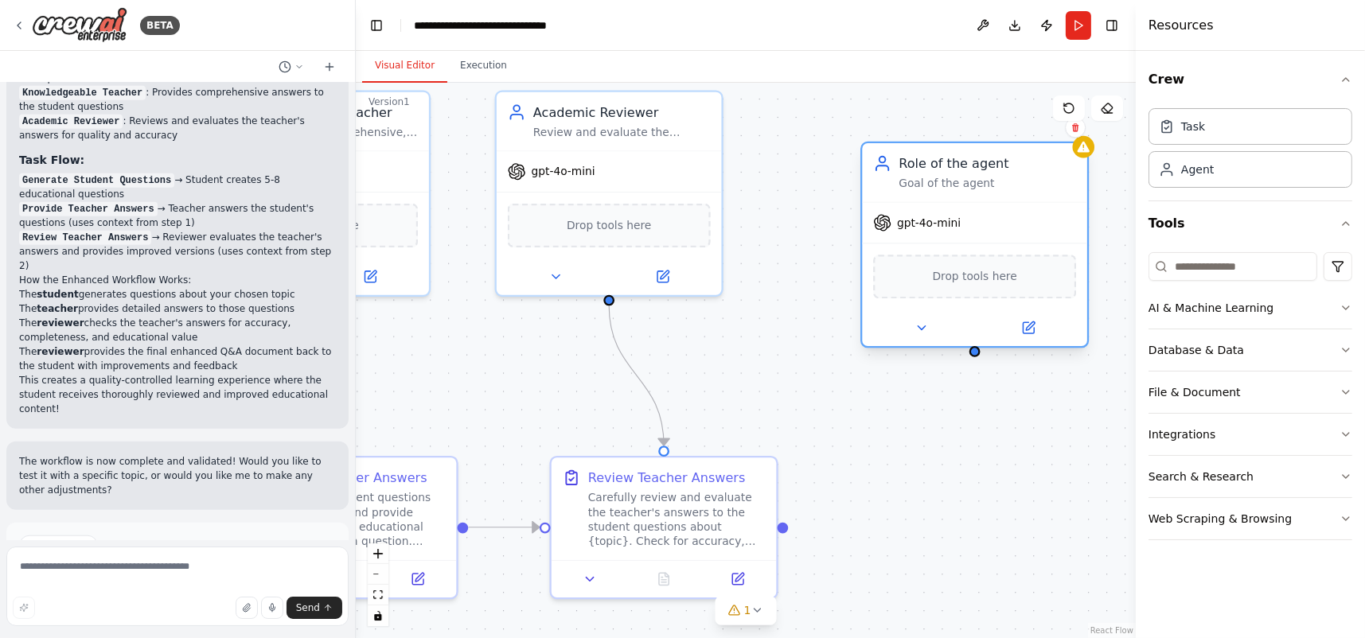
click at [951, 171] on div "Role of the agent" at bounding box center [987, 163] width 177 height 18
click at [927, 328] on icon at bounding box center [921, 328] width 14 height 14
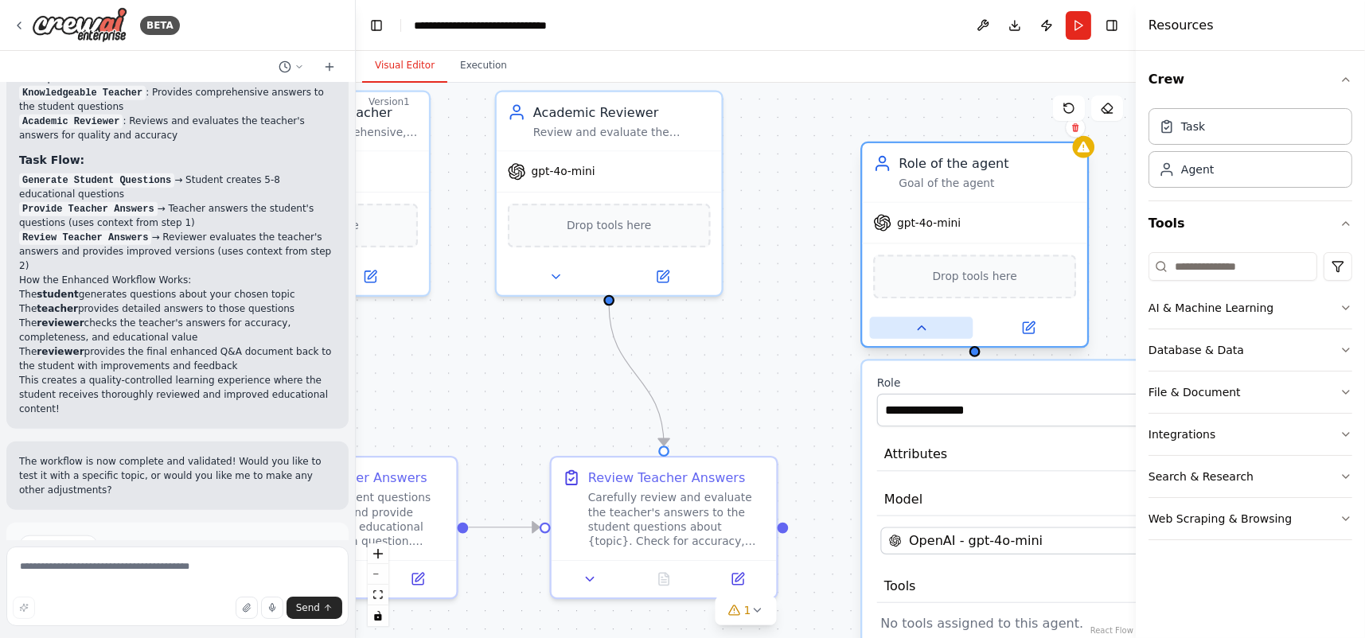
click at [927, 328] on icon at bounding box center [921, 328] width 14 height 14
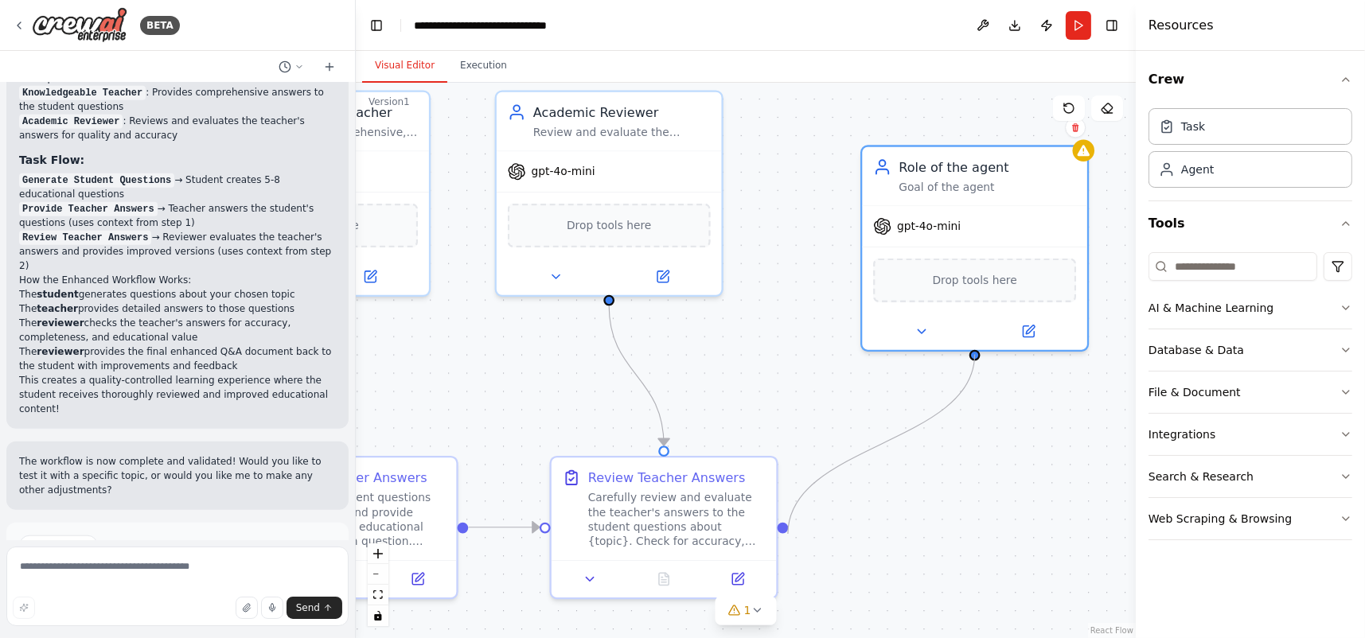
drag, startPoint x: 971, startPoint y: 347, endPoint x: 788, endPoint y: 534, distance: 261.7
click at [788, 534] on div ".deletable-edge-delete-btn { width: 20px; height: 20px; border: 0px solid #ffff…" at bounding box center [746, 361] width 780 height 556
click at [943, 501] on div ".deletable-edge-delete-btn { width: 20px; height: 20px; border: 0px solid #ffff…" at bounding box center [746, 361] width 780 height 556
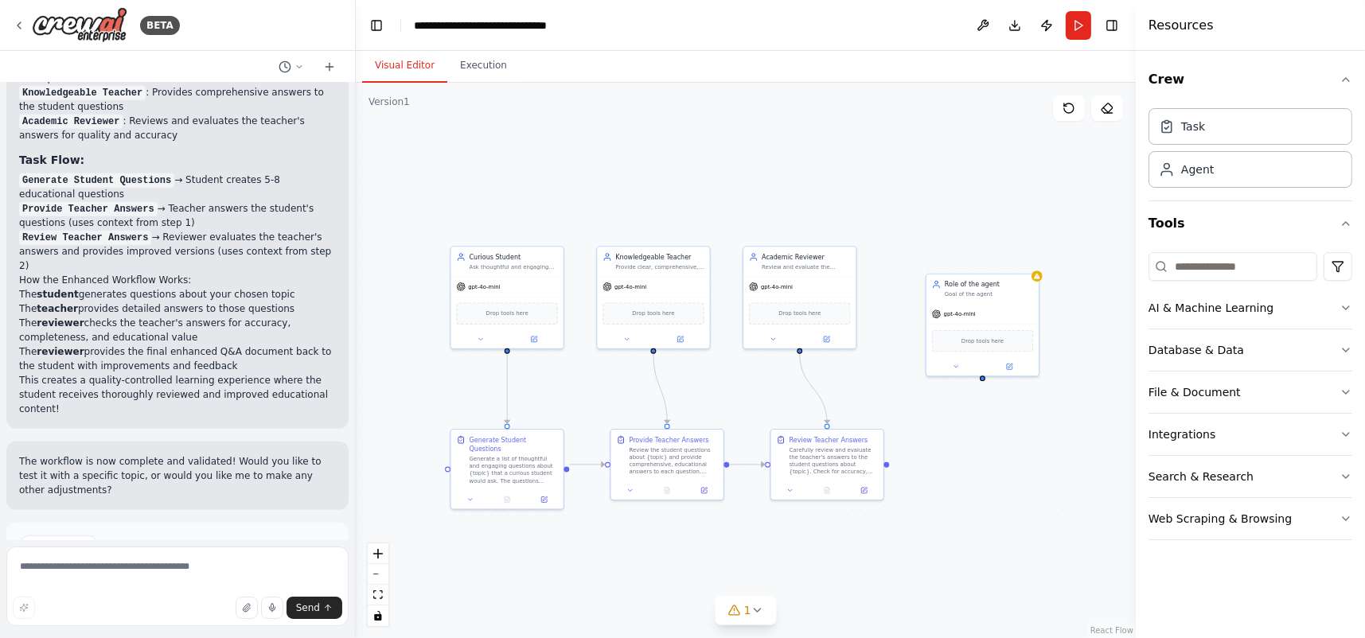
drag, startPoint x: 943, startPoint y: 468, endPoint x: 1013, endPoint y: 473, distance: 70.2
click at [1013, 473] on div ".deletable-edge-delete-btn { width: 20px; height: 20px; border: 0px solid #ffff…" at bounding box center [746, 361] width 780 height 556
click at [602, 560] on div ".deletable-edge-delete-btn { width: 20px; height: 20px; border: 0px solid #ffff…" at bounding box center [746, 361] width 780 height 556
click at [1319, 310] on button "AI & Machine Learning" at bounding box center [1250, 307] width 204 height 41
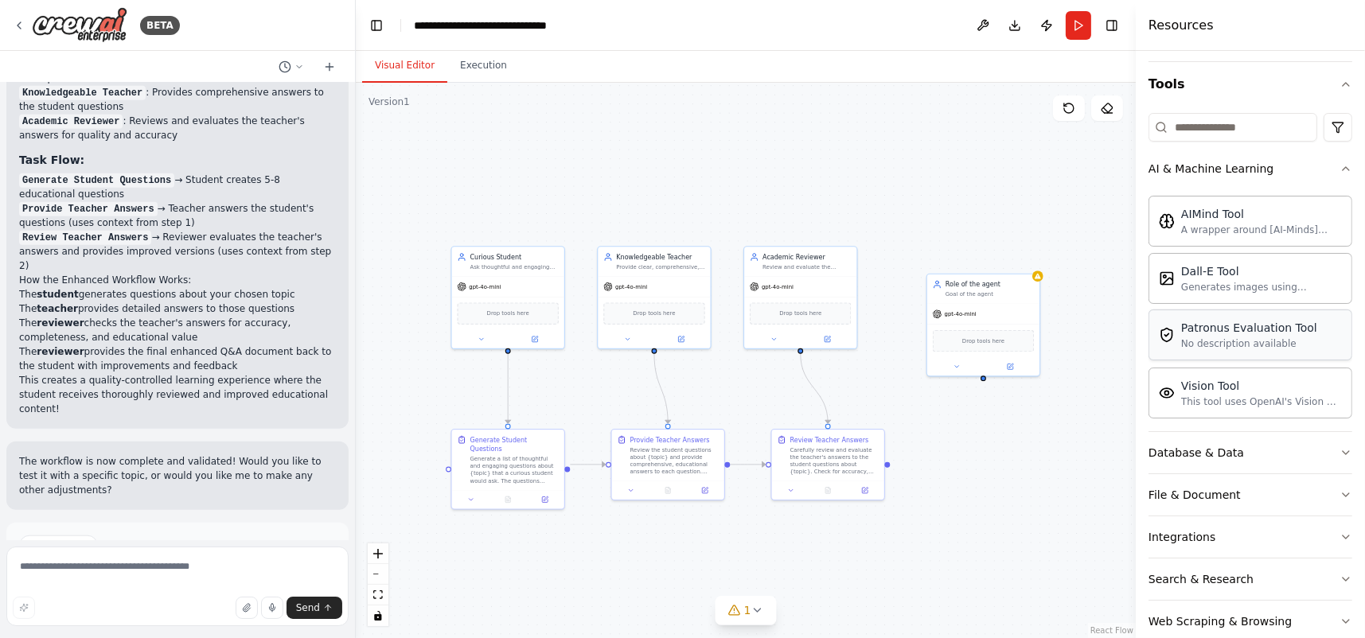
scroll to position [159, 0]
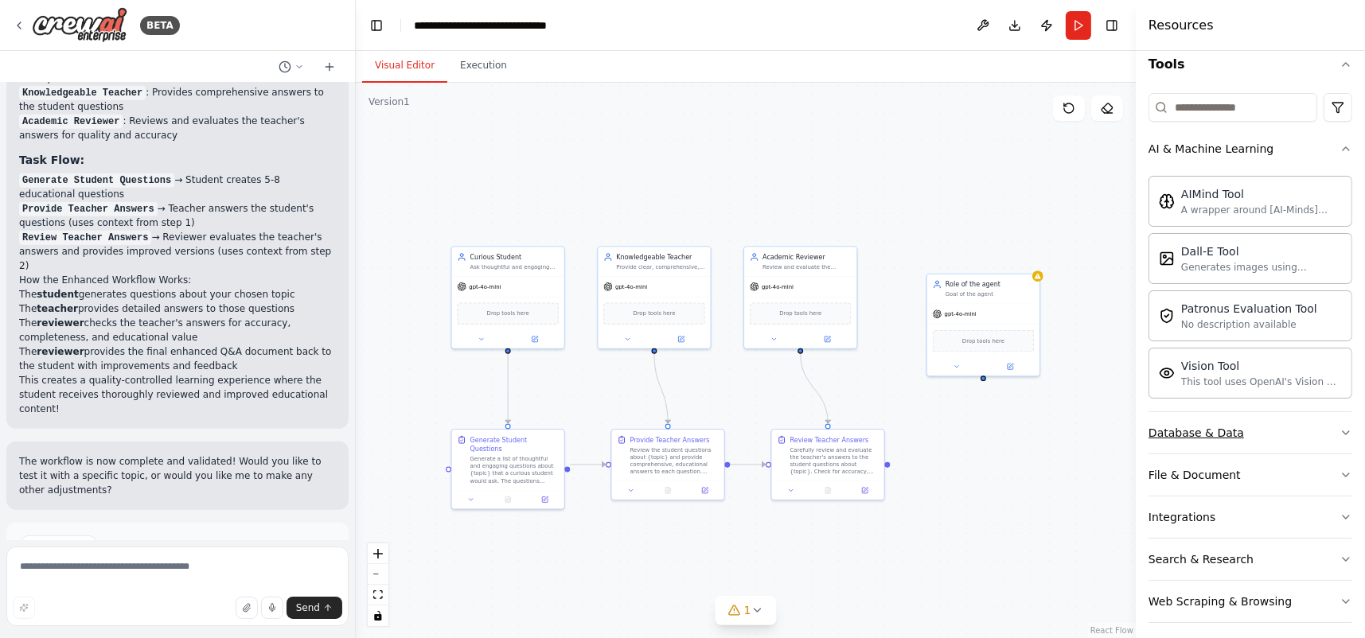
click at [1335, 423] on button "Database & Data" at bounding box center [1250, 432] width 204 height 41
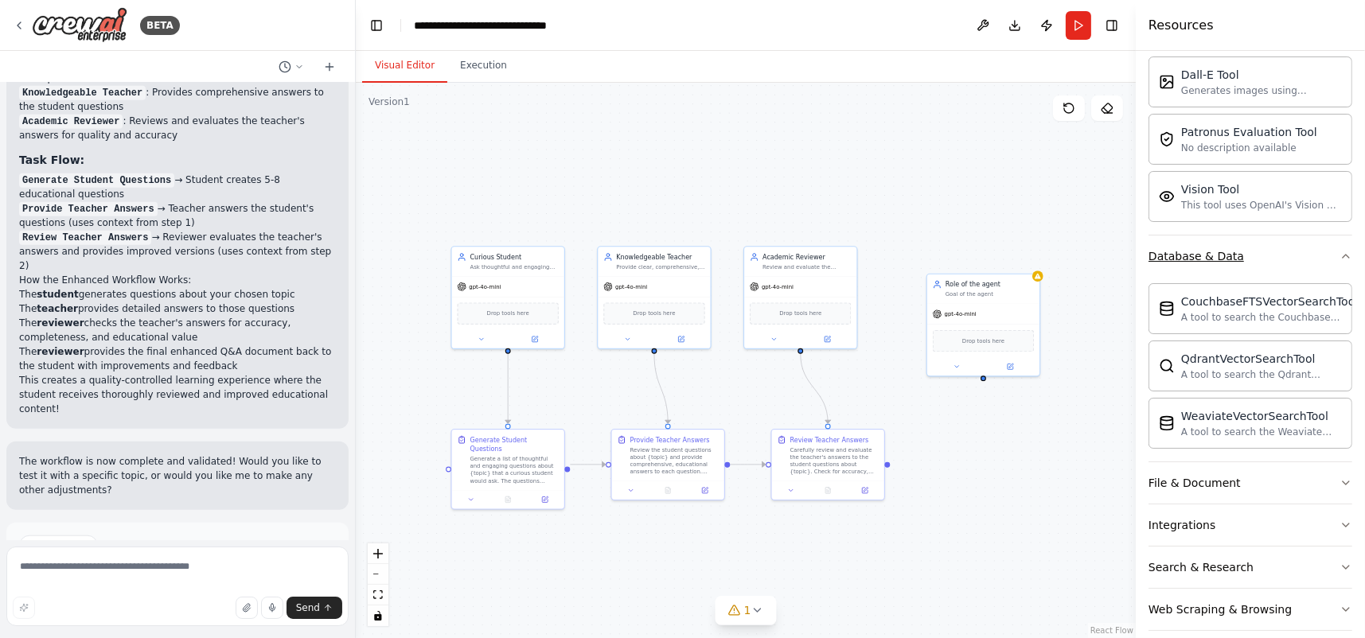
scroll to position [351, 0]
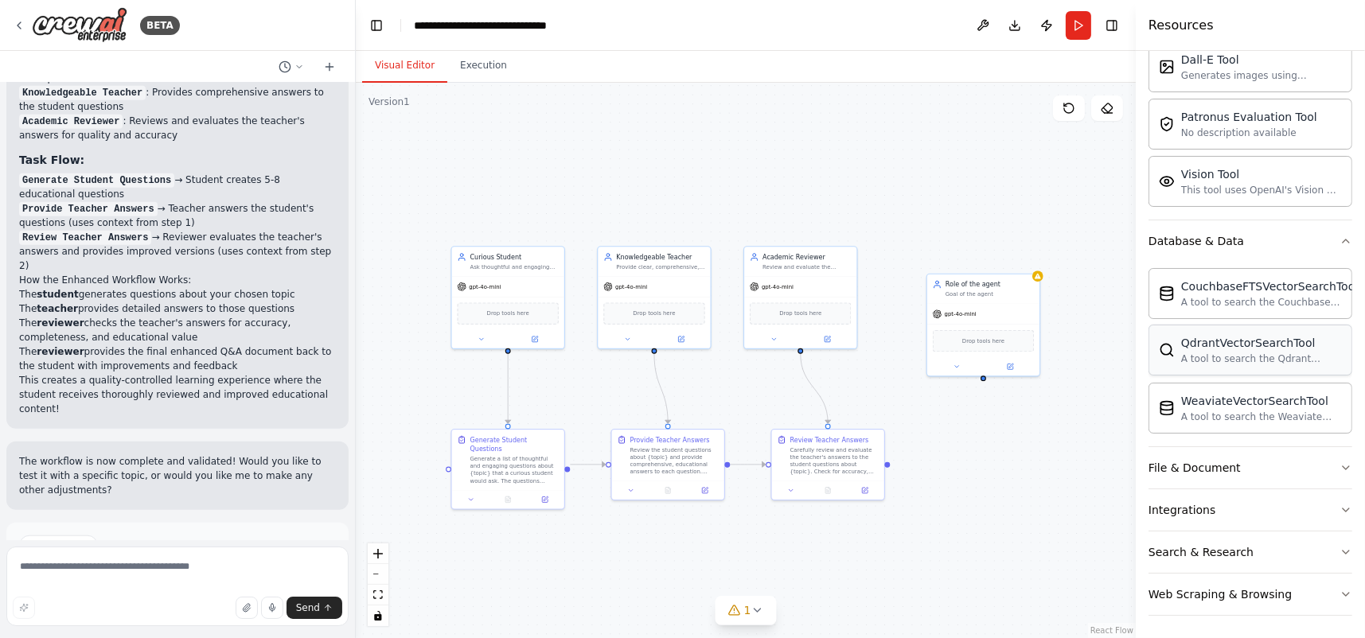
click at [1252, 361] on div "A tool to search the Qdrant database for relevant information on internal docum…" at bounding box center [1261, 359] width 161 height 13
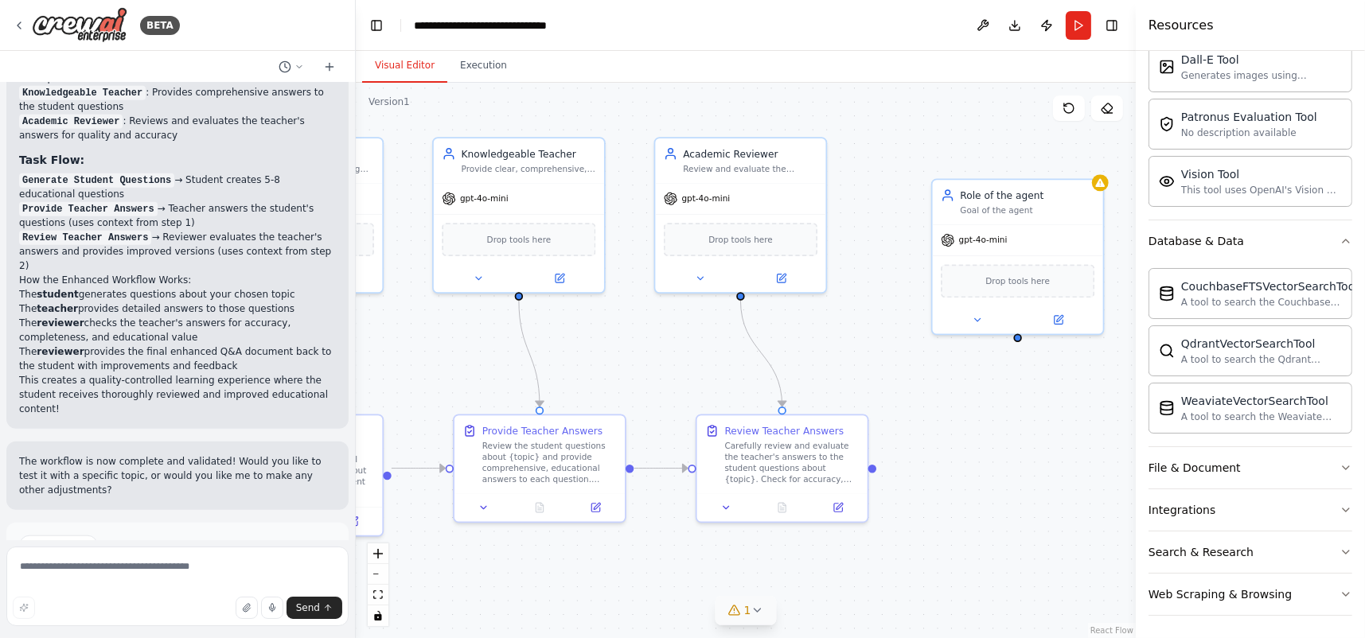
click at [737, 608] on icon at bounding box center [734, 611] width 10 height 10
click at [836, 567] on button at bounding box center [849, 569] width 27 height 19
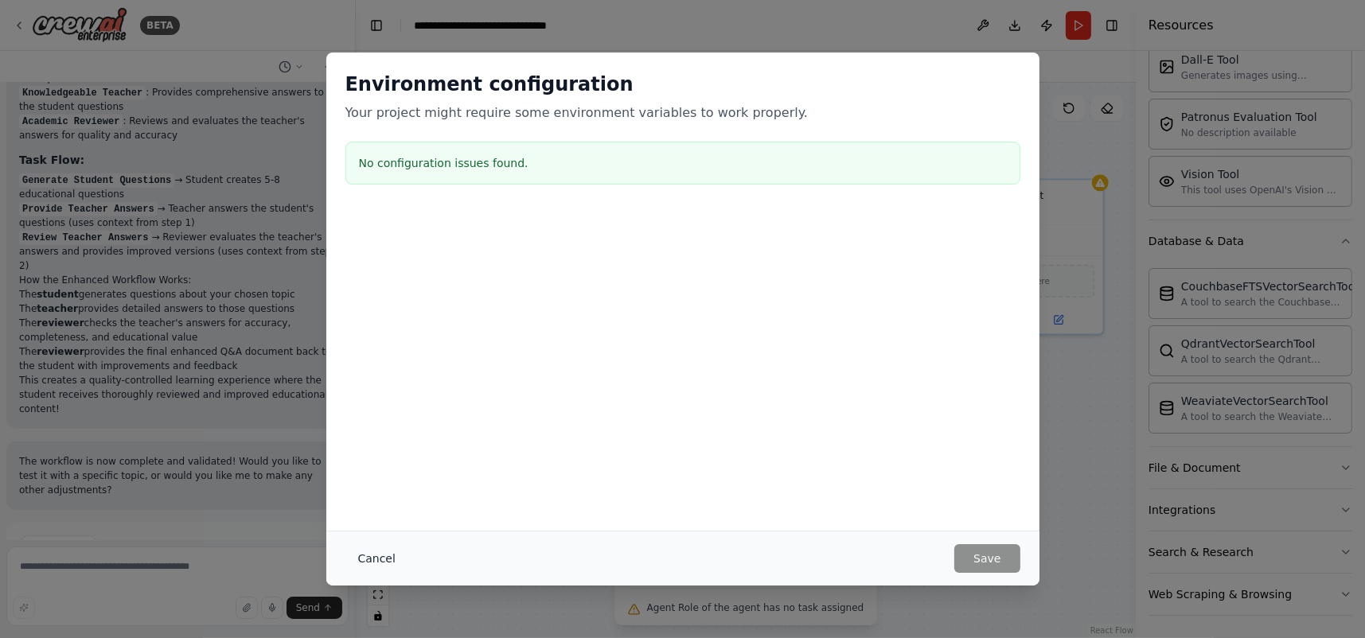
click at [389, 556] on button "Cancel" at bounding box center [376, 558] width 63 height 29
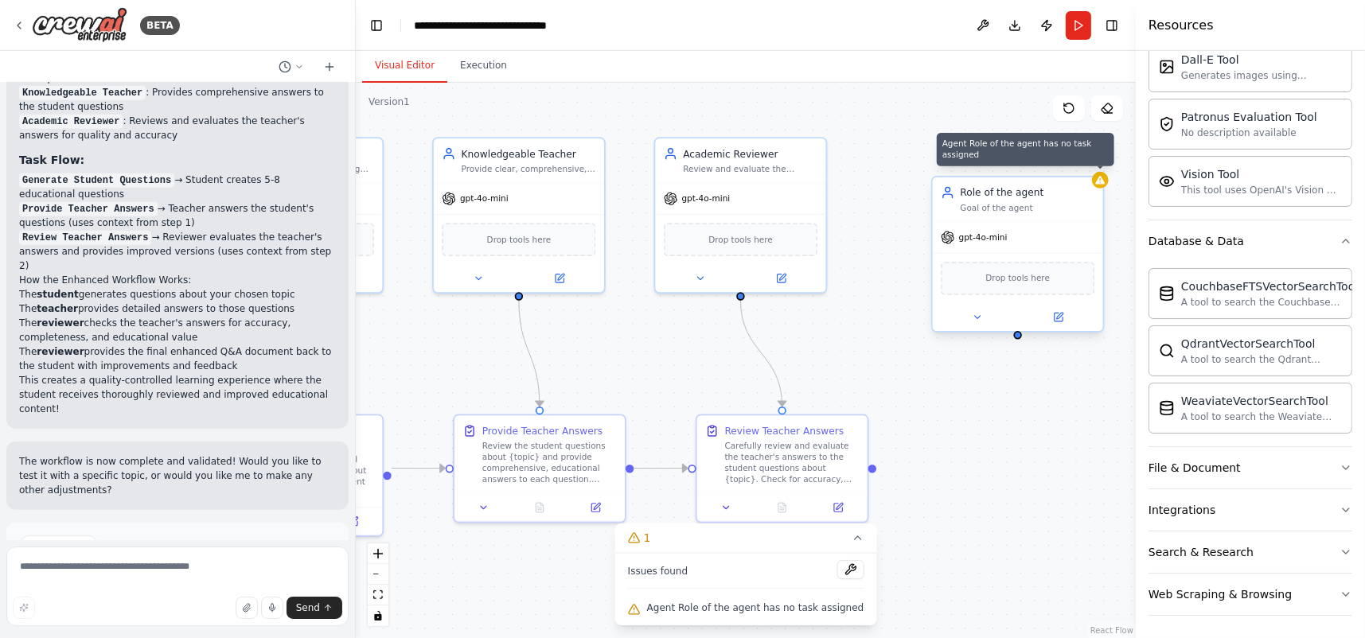
click at [1104, 187] on div "Agent Role of the agent has no task assigned Role of the agent Goal of the agen…" at bounding box center [1018, 254] width 174 height 157
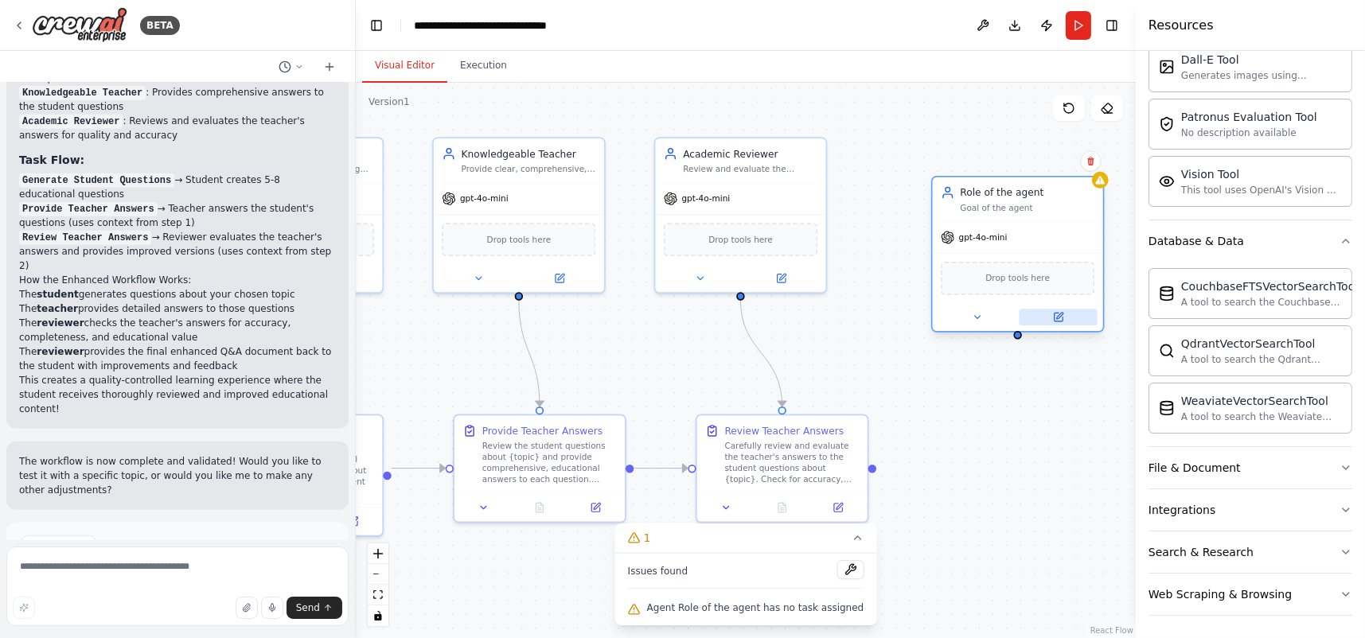
click at [1062, 317] on icon at bounding box center [1058, 317] width 8 height 8
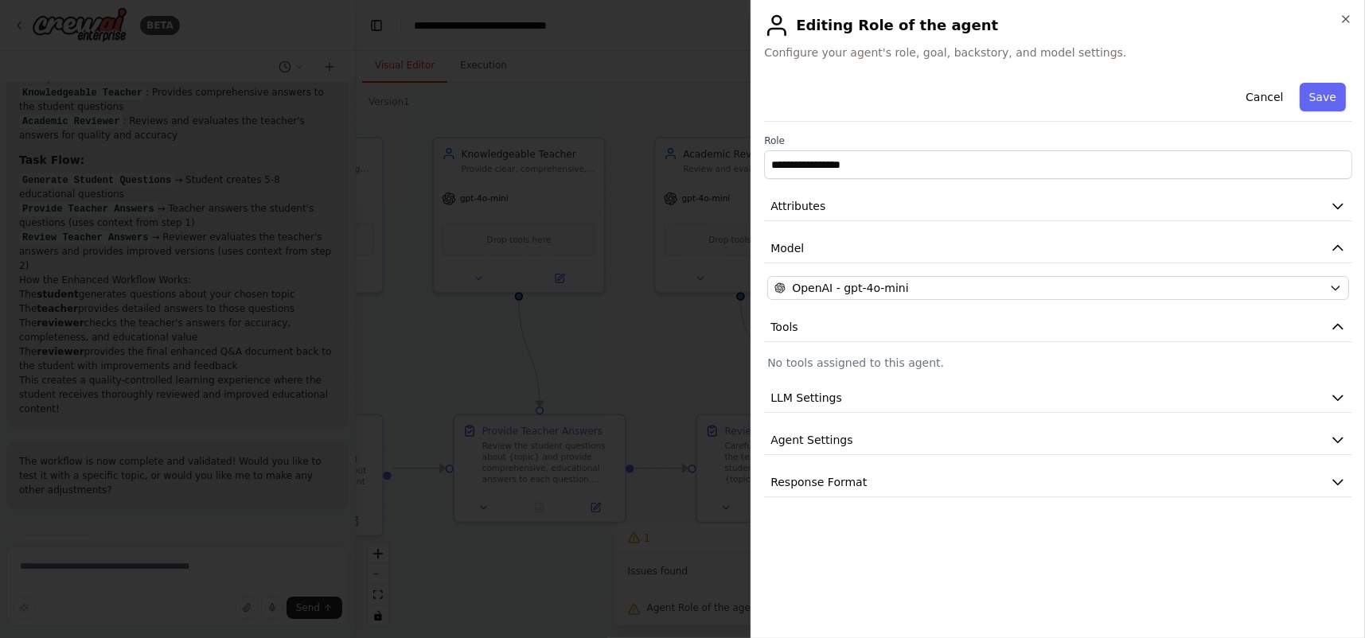
click at [1337, 16] on h2 "Editing Role of the agent" at bounding box center [1058, 25] width 588 height 25
click at [1347, 18] on icon "button" at bounding box center [1346, 19] width 13 height 13
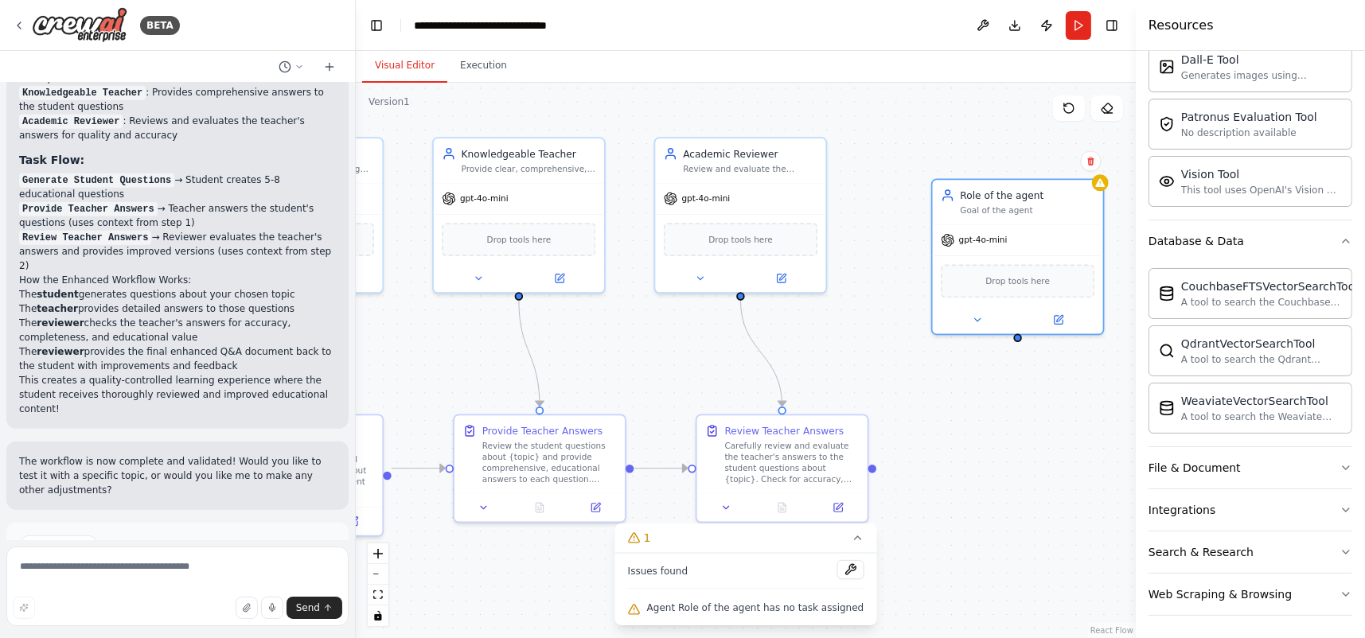
click at [996, 447] on div ".deletable-edge-delete-btn { width: 20px; height: 20px; border: 0px solid #ffff…" at bounding box center [746, 361] width 780 height 556
click at [941, 424] on div ".deletable-edge-delete-btn { width: 20px; height: 20px; border: 0px solid #ffff…" at bounding box center [746, 361] width 780 height 556
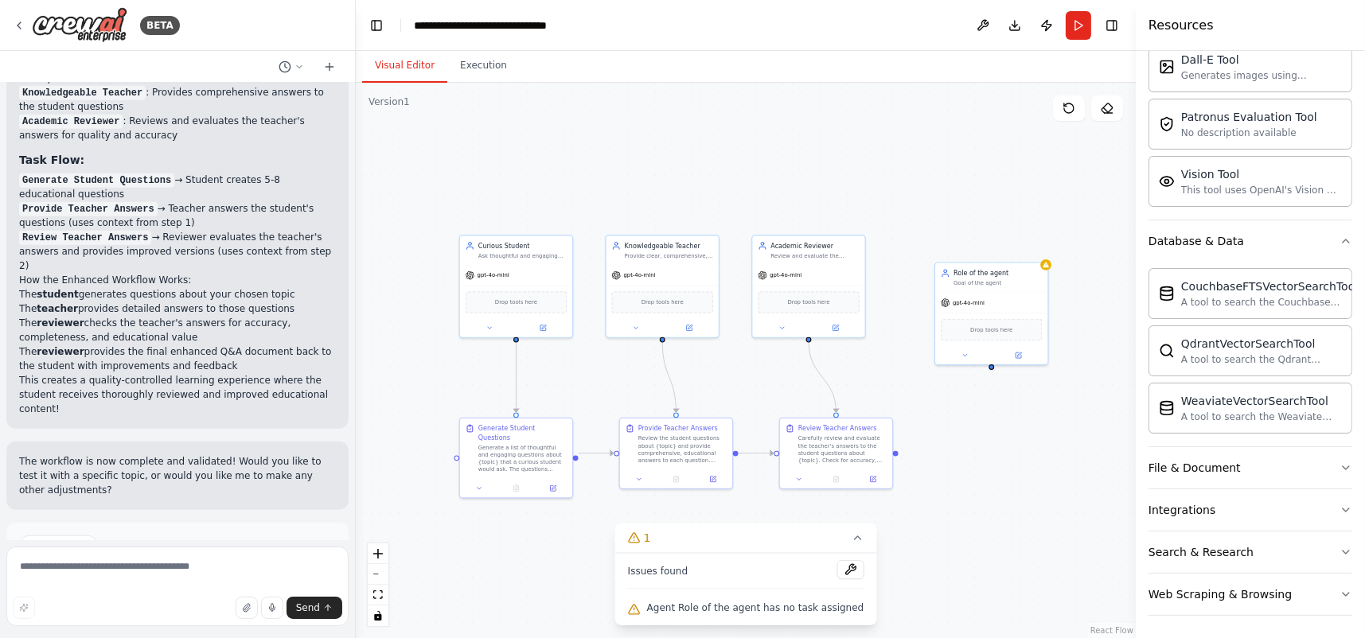
click at [470, 175] on div ".deletable-edge-delete-btn { width: 20px; height: 20px; border: 0px solid #ffff…" at bounding box center [746, 361] width 780 height 556
